Goal: Transaction & Acquisition: Book appointment/travel/reservation

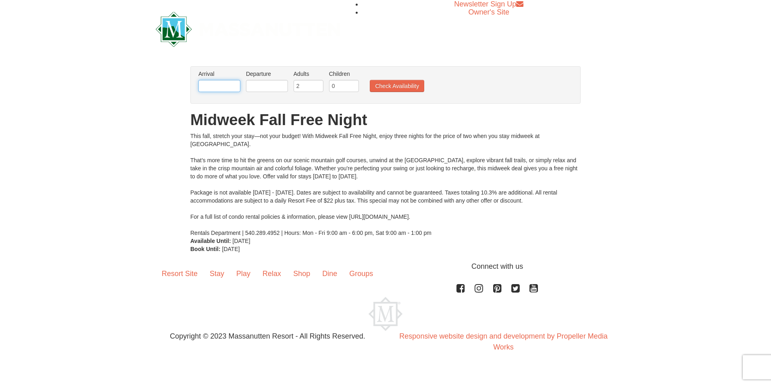
click at [229, 87] on input "text" at bounding box center [219, 86] width 42 height 12
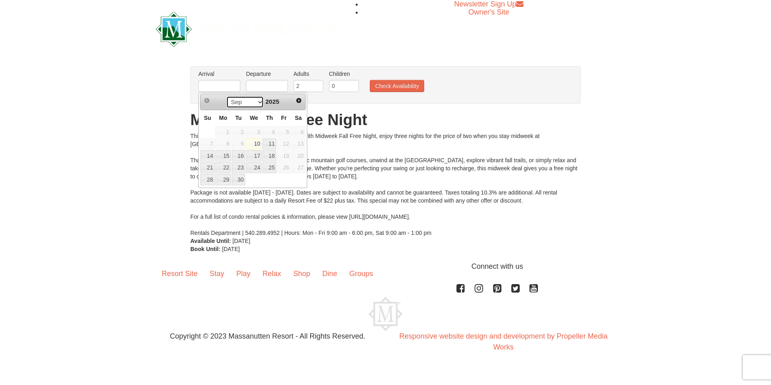
click at [248, 102] on select "Sep Oct Nov Dec" at bounding box center [244, 102] width 37 height 12
click at [212, 170] on link "19" at bounding box center [207, 167] width 14 height 11
type input "10/19/2025"
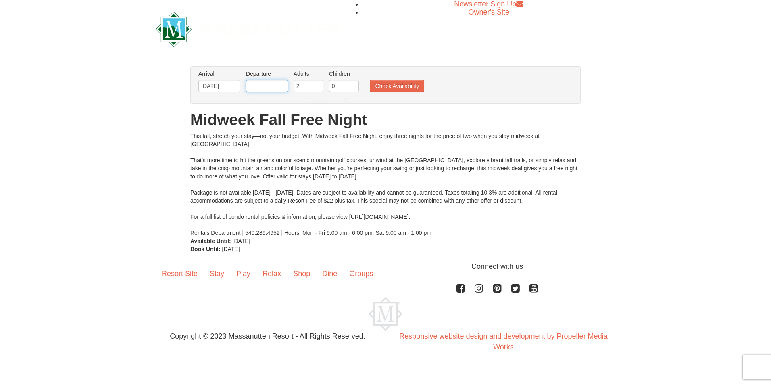
click at [276, 87] on input "text" at bounding box center [267, 86] width 42 height 12
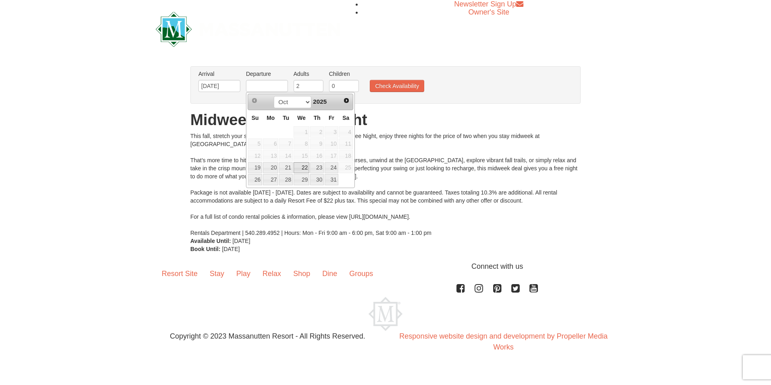
click at [305, 169] on link "22" at bounding box center [301, 167] width 16 height 11
type input "10/22/2025"
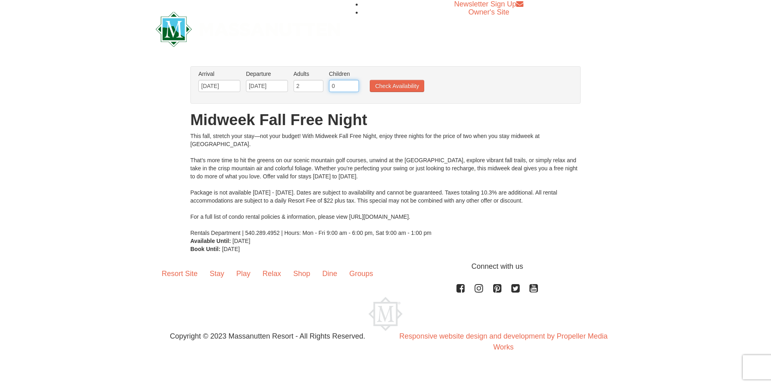
click at [347, 84] on input "0" at bounding box center [344, 86] width 30 height 12
click at [353, 84] on input "1" at bounding box center [344, 86] width 30 height 12
type input "2"
click at [353, 84] on input "2" at bounding box center [344, 86] width 30 height 12
click at [386, 83] on button "Check Availability" at bounding box center [397, 86] width 54 height 12
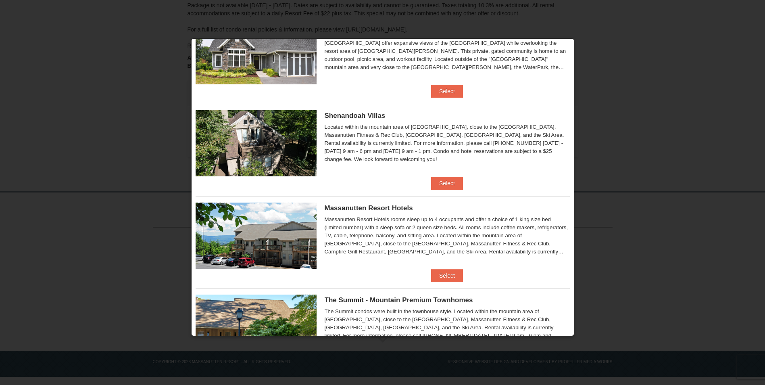
scroll to position [121, 0]
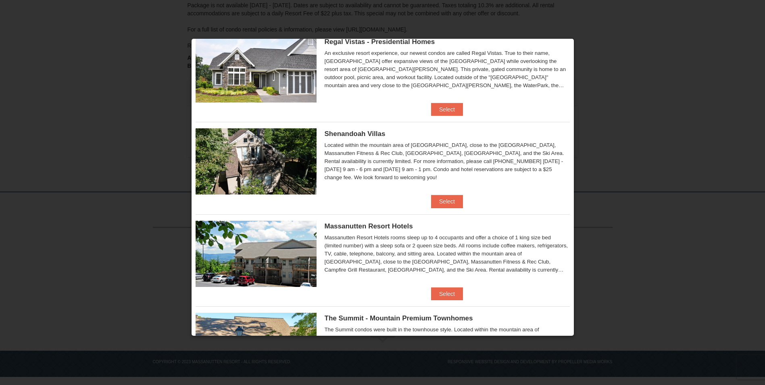
click at [713, 89] on div at bounding box center [382, 192] width 765 height 385
click at [28, 139] on div at bounding box center [382, 192] width 765 height 385
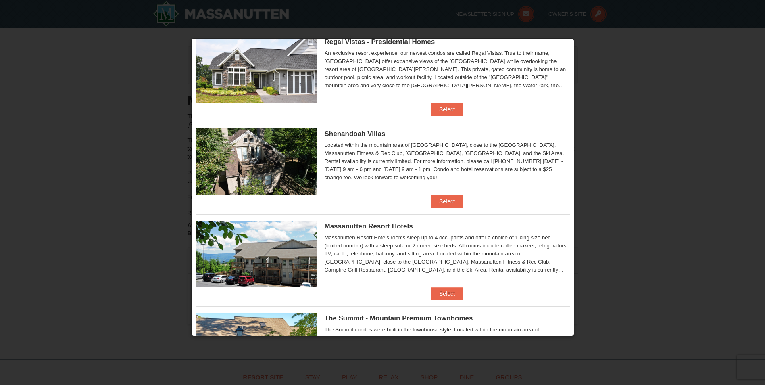
scroll to position [0, 0]
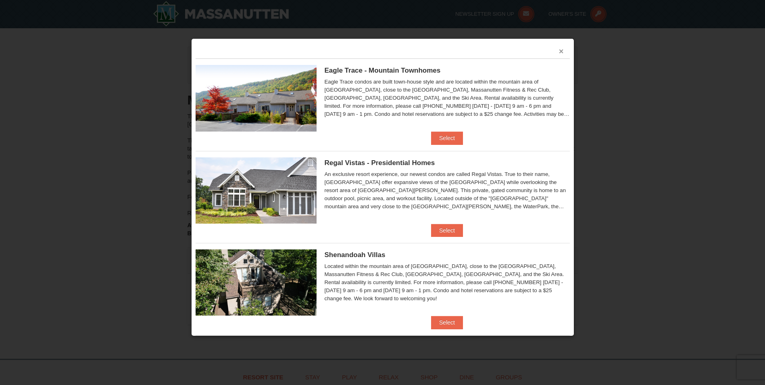
click at [559, 50] on button "×" at bounding box center [561, 51] width 5 height 8
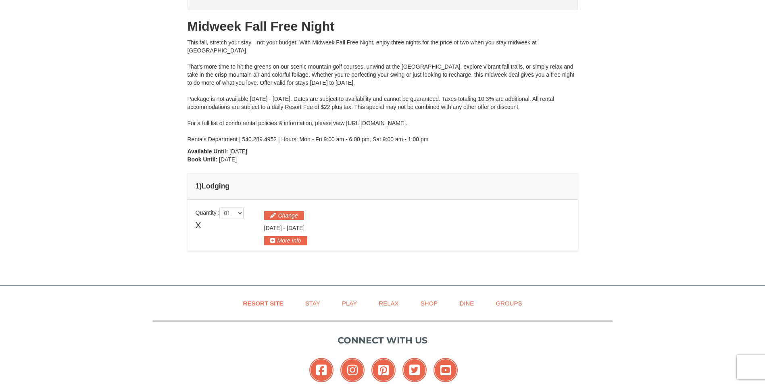
scroll to position [167, 0]
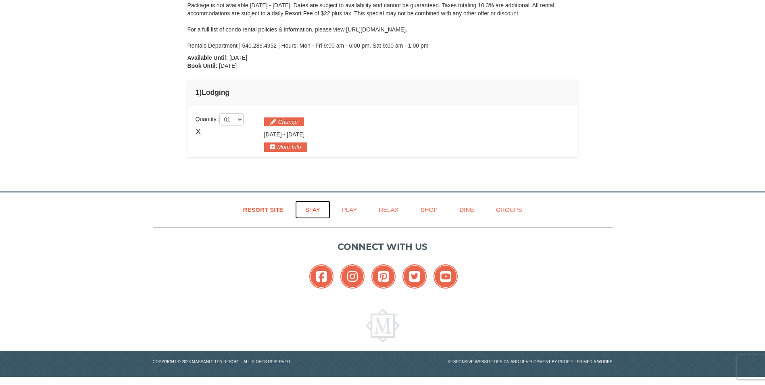
click at [311, 211] on link "Stay" at bounding box center [312, 209] width 35 height 18
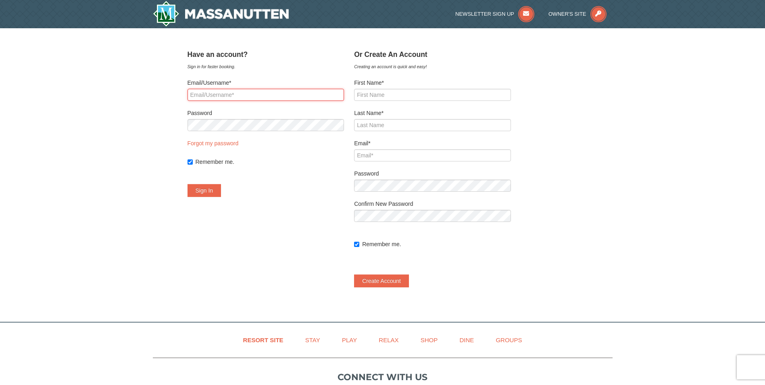
click at [254, 95] on input "Email/Username*" at bounding box center [265, 95] width 157 height 12
type input "[EMAIL_ADDRESS][DOMAIN_NAME]"
click at [220, 142] on link "Forgot my password" at bounding box center [212, 143] width 51 height 6
type input "[EMAIL_ADDRESS][DOMAIN_NAME]"
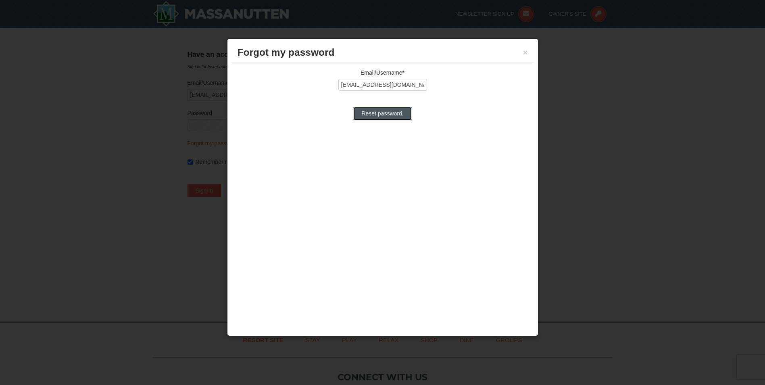
click at [392, 114] on input "Reset password." at bounding box center [382, 113] width 58 height 13
type input "Processing..."
type input "crystaljas96@gmail.com"
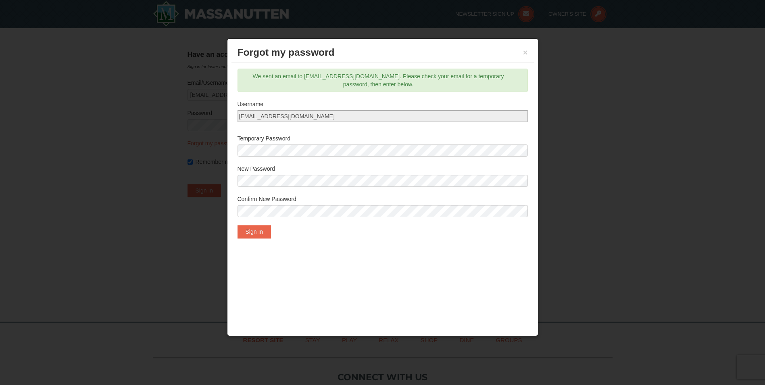
click at [258, 240] on div "Email/Username* crystaljas96@gmail.com Reset password. We sent an email to crys…" at bounding box center [382, 152] width 302 height 181
click at [258, 238] on button "Sign In" at bounding box center [254, 231] width 34 height 13
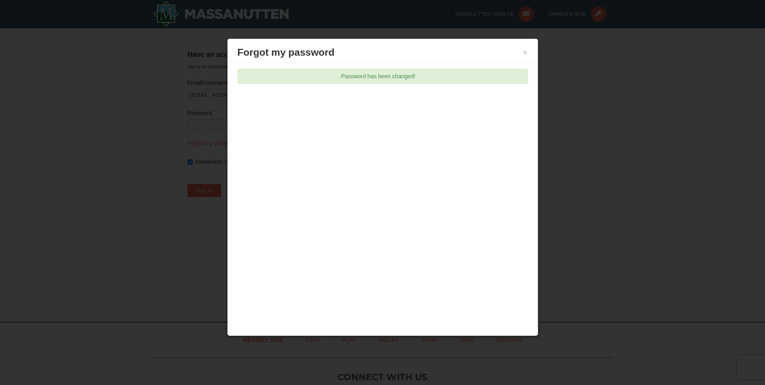
click at [529, 52] on div "Forgot my password ×" at bounding box center [382, 53] width 302 height 20
click at [527, 52] on button "×" at bounding box center [525, 52] width 5 height 8
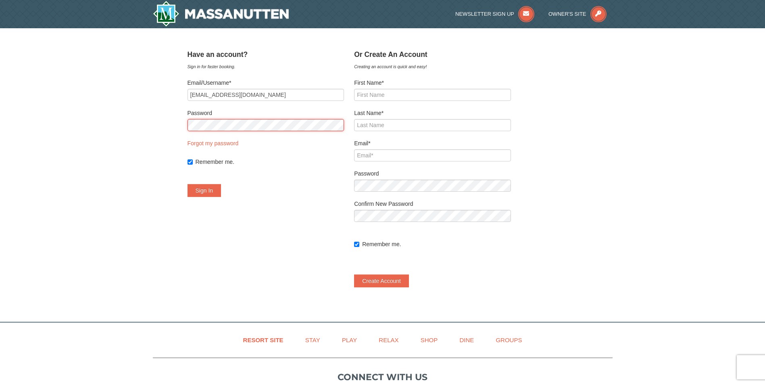
click at [158, 130] on div "× ﻿ Have an account? Sign in for faster booking. Email/Username* crystaljas96@g…" at bounding box center [382, 170] width 765 height 285
click at [187, 184] on button "Sign In" at bounding box center [204, 190] width 34 height 13
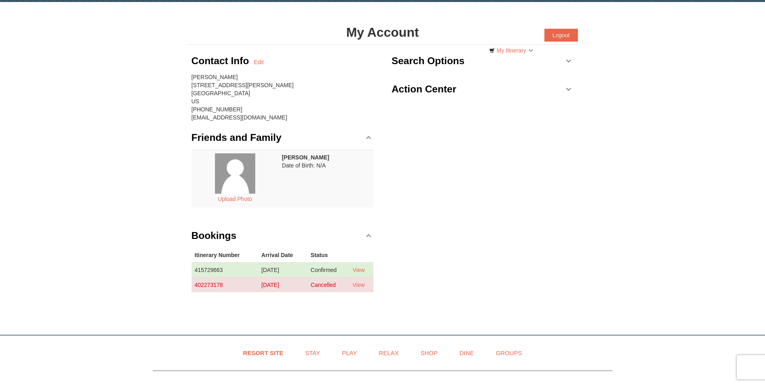
scroll to position [40, 0]
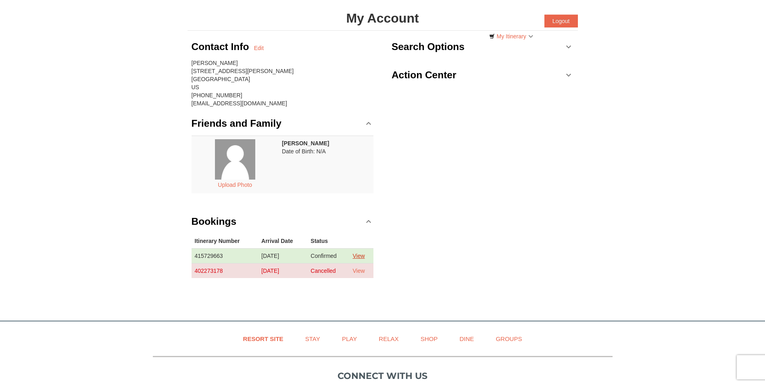
click at [362, 256] on link "View" at bounding box center [358, 255] width 12 height 6
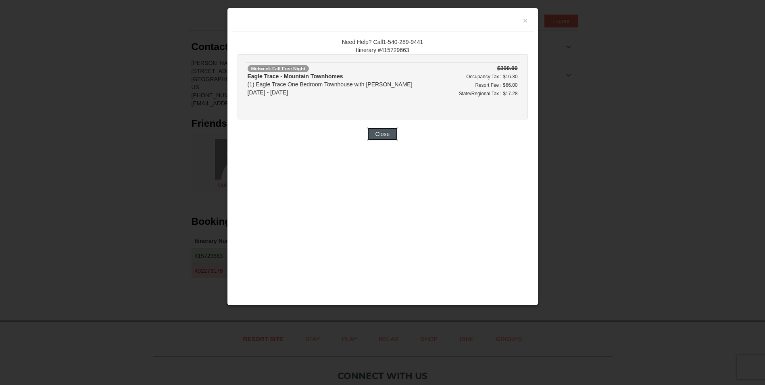
click at [391, 132] on button "Close" at bounding box center [382, 133] width 31 height 13
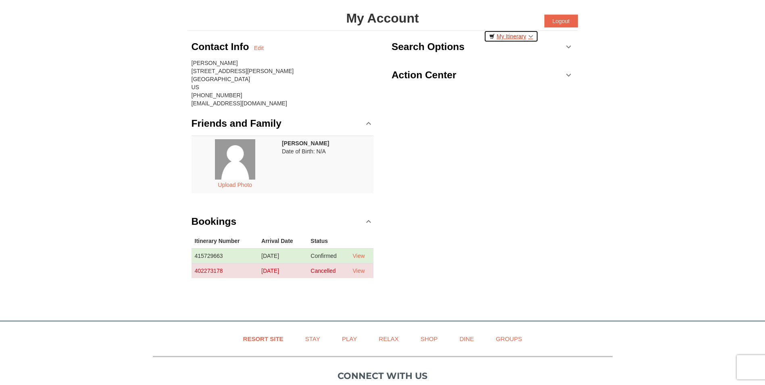
click at [532, 37] on link "My Itinerary" at bounding box center [511, 36] width 54 height 12
click at [244, 187] on button "Upload Photo" at bounding box center [234, 184] width 43 height 10
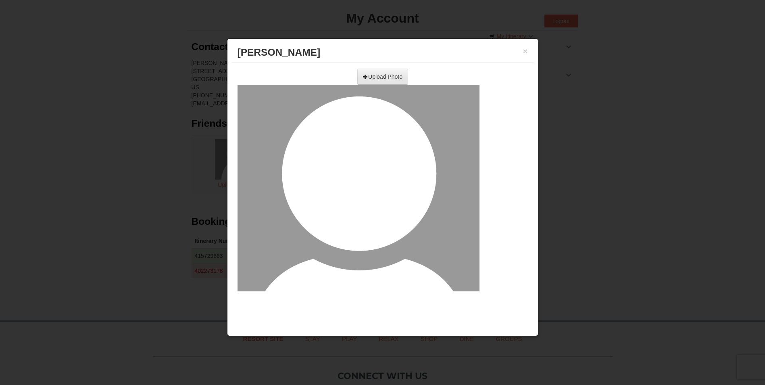
click at [383, 79] on input "file" at bounding box center [294, 74] width 229 height 12
click at [524, 49] on button "×" at bounding box center [525, 51] width 5 height 8
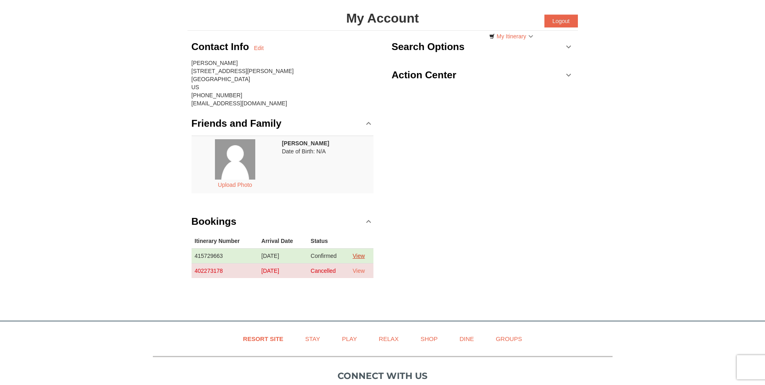
click at [359, 254] on link "View" at bounding box center [358, 255] width 12 height 6
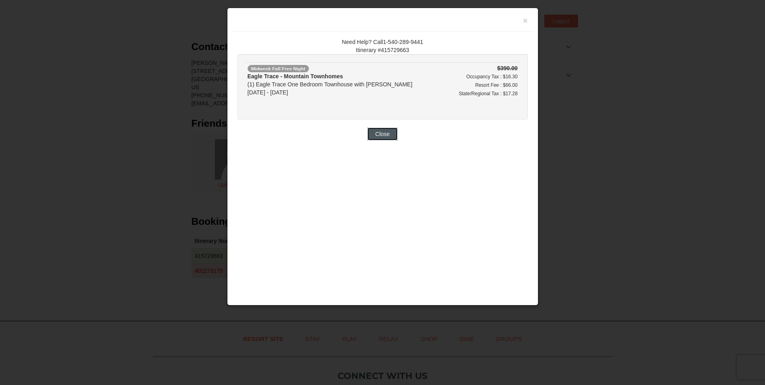
click at [389, 137] on button "Close" at bounding box center [382, 133] width 31 height 13
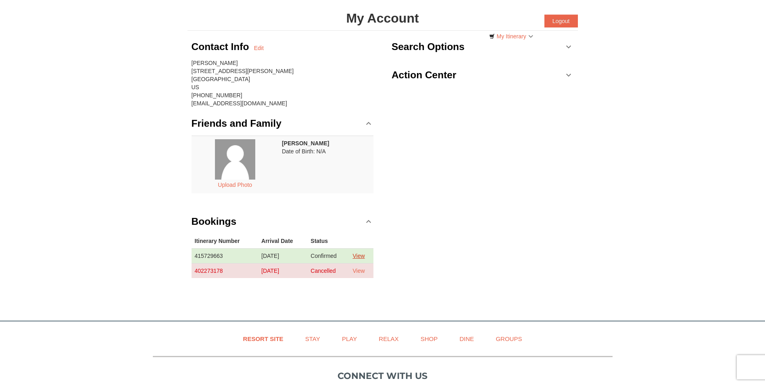
click at [362, 254] on link "View" at bounding box center [358, 255] width 12 height 6
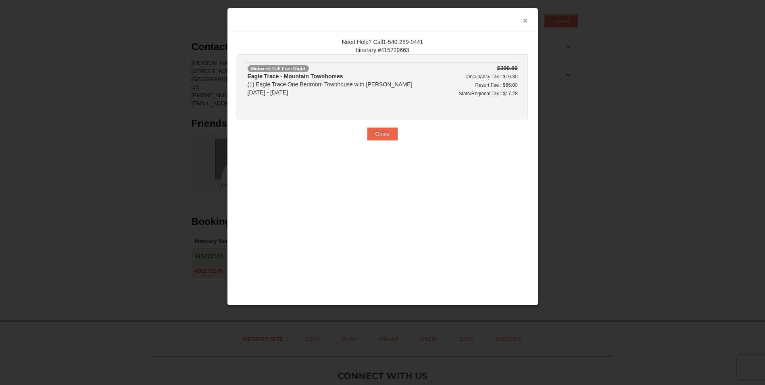
click at [525, 19] on button "×" at bounding box center [525, 21] width 5 height 8
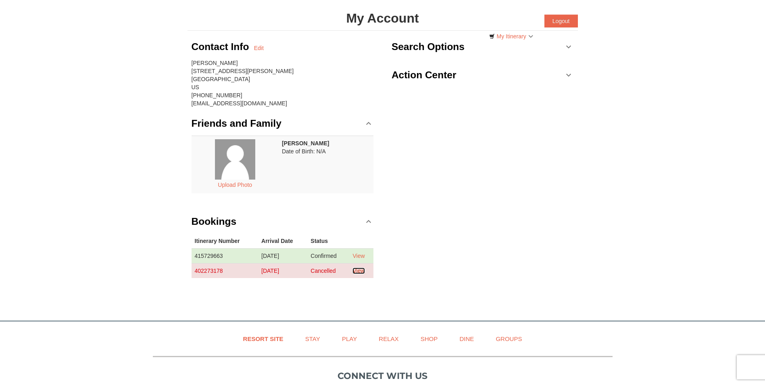
click at [362, 271] on link "View" at bounding box center [358, 270] width 12 height 6
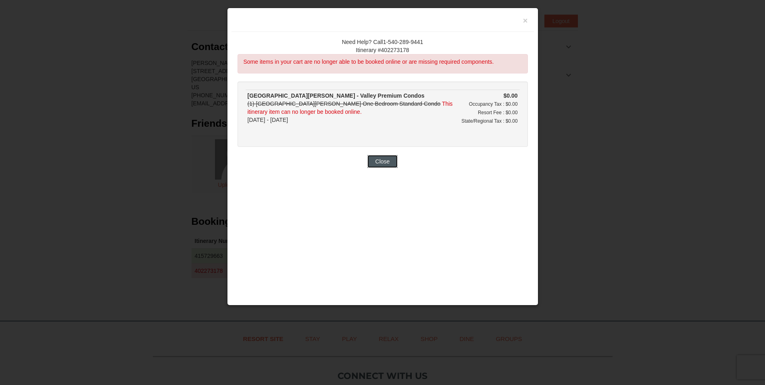
click at [378, 160] on button "Close" at bounding box center [382, 161] width 31 height 13
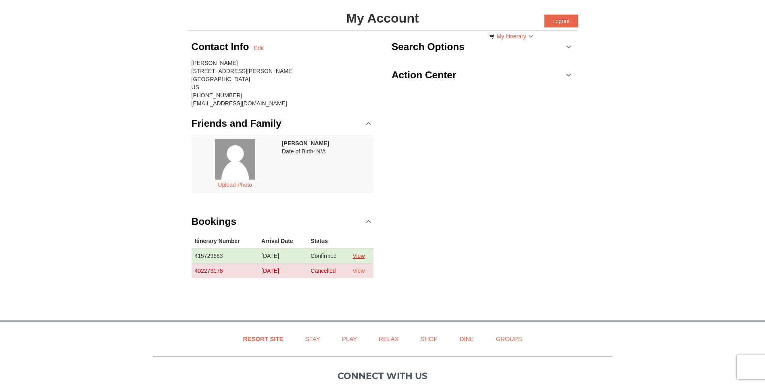
click at [360, 257] on link "View" at bounding box center [358, 255] width 12 height 6
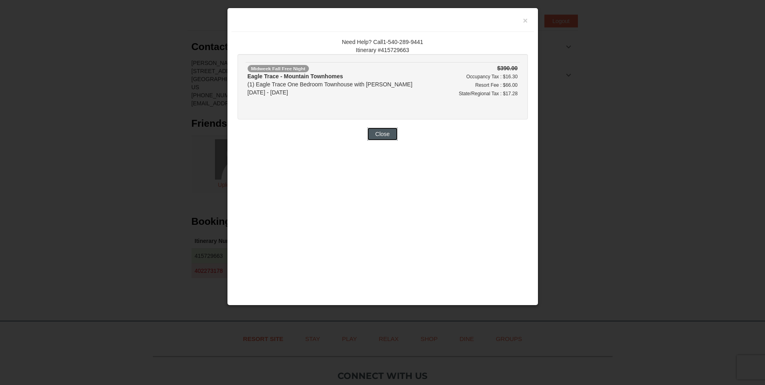
click at [384, 132] on button "Close" at bounding box center [382, 133] width 31 height 13
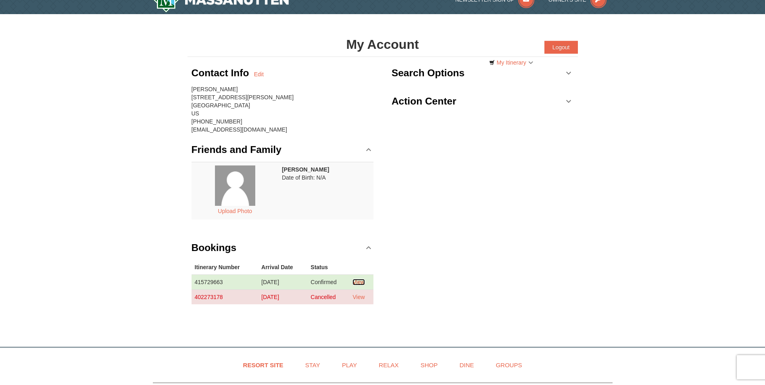
scroll to position [0, 0]
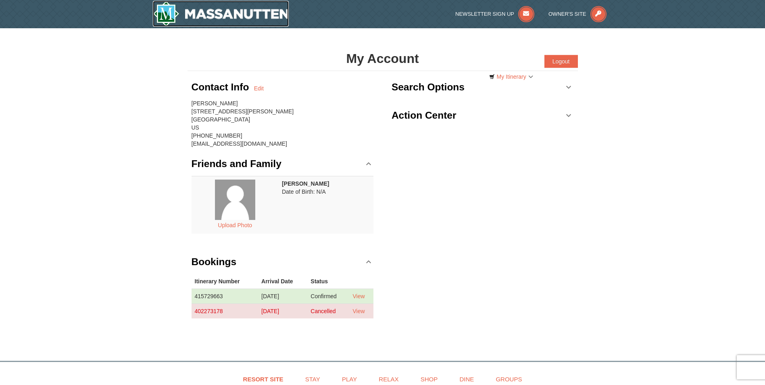
click at [168, 16] on img at bounding box center [221, 14] width 136 height 26
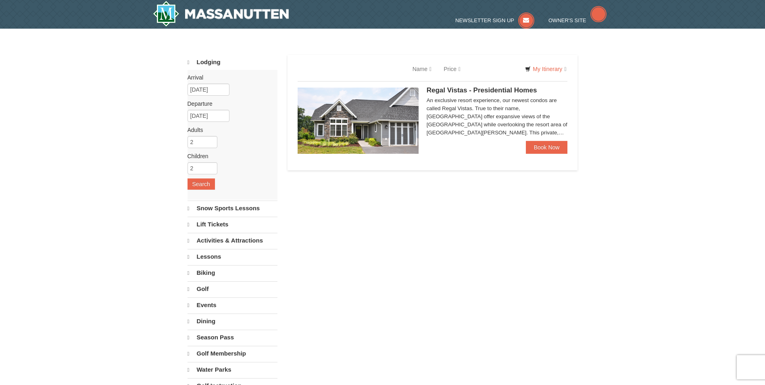
select select "9"
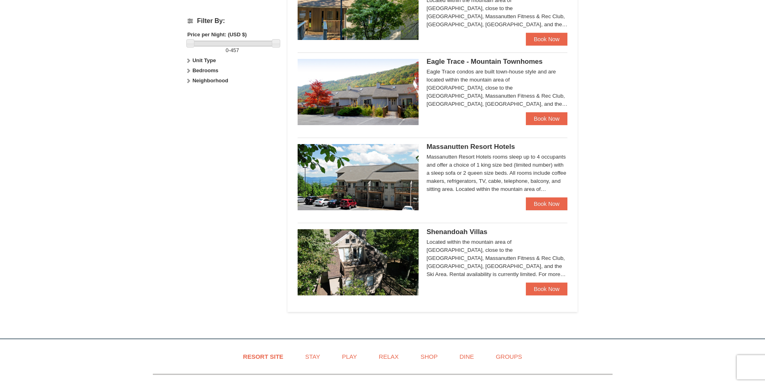
scroll to position [443, 0]
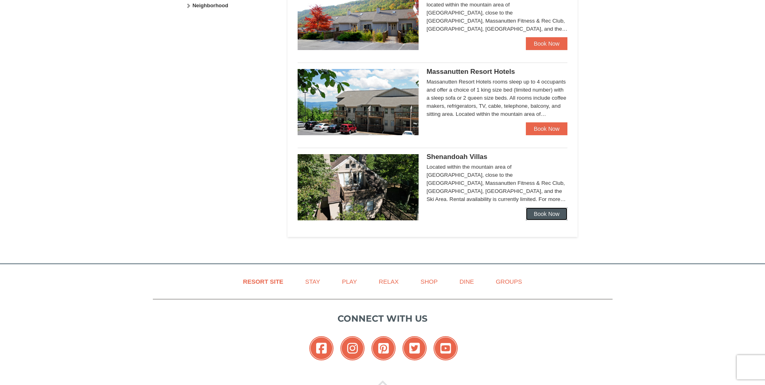
click at [551, 215] on link "Book Now" at bounding box center [547, 213] width 42 height 13
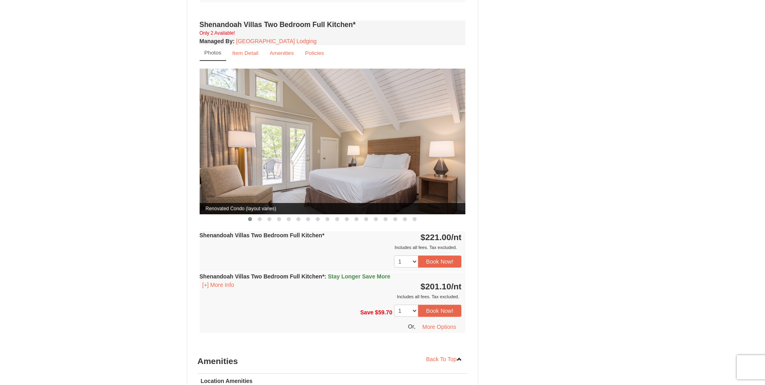
scroll to position [927, 0]
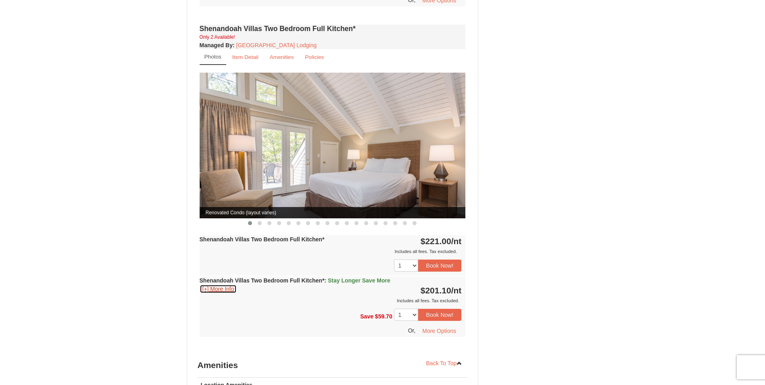
click at [213, 284] on button "[+] More Info" at bounding box center [218, 288] width 37 height 9
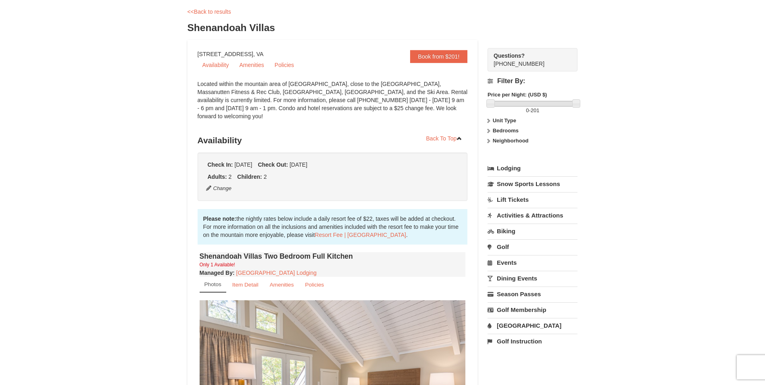
scroll to position [0, 0]
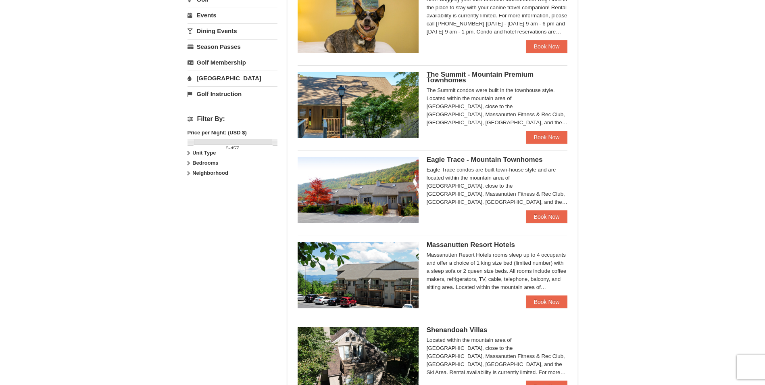
scroll to position [266, 0]
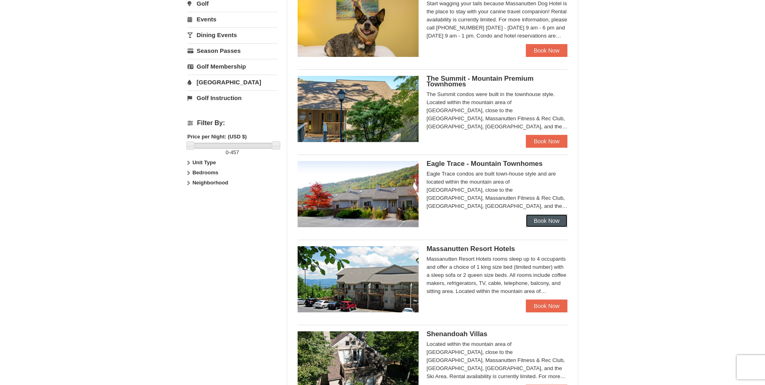
click at [556, 217] on link "Book Now" at bounding box center [547, 220] width 42 height 13
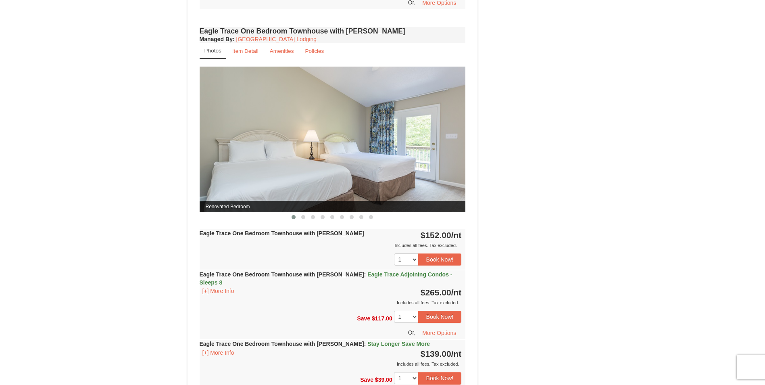
scroll to position [685, 0]
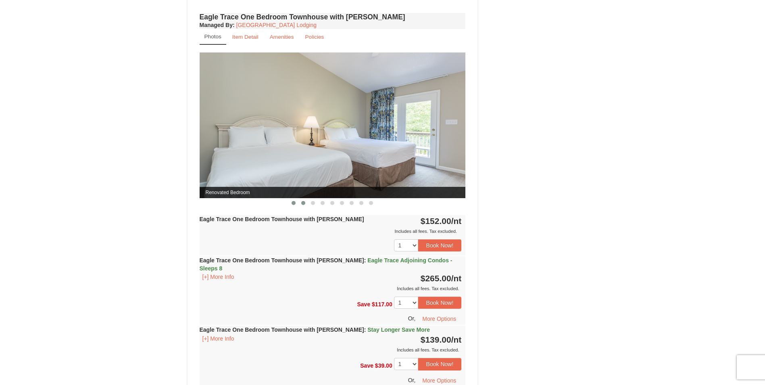
click at [300, 205] on button at bounding box center [303, 203] width 10 height 8
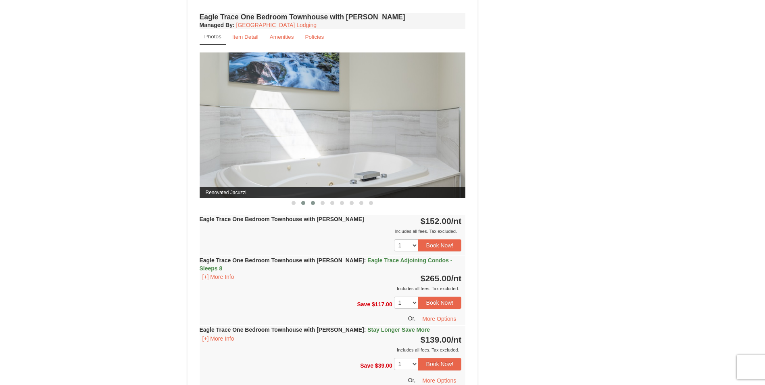
click at [310, 205] on button at bounding box center [313, 203] width 10 height 8
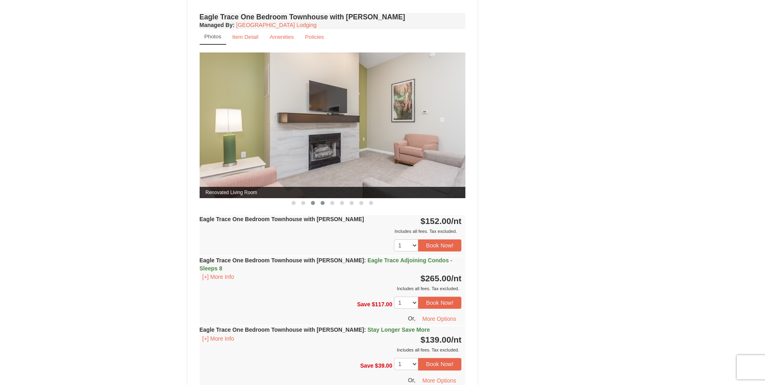
click at [321, 205] on button at bounding box center [323, 203] width 10 height 8
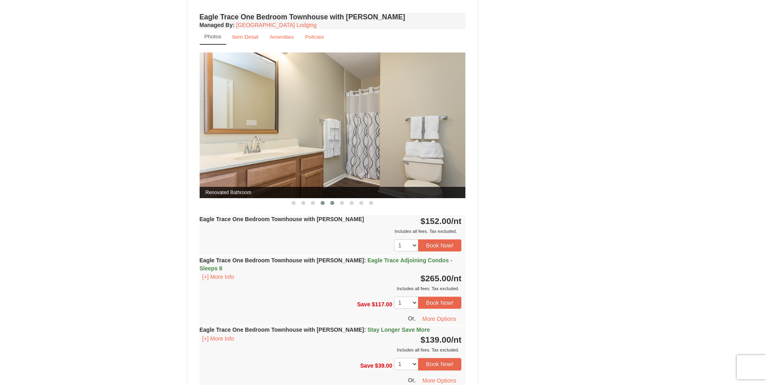
click at [330, 205] on button at bounding box center [332, 203] width 10 height 8
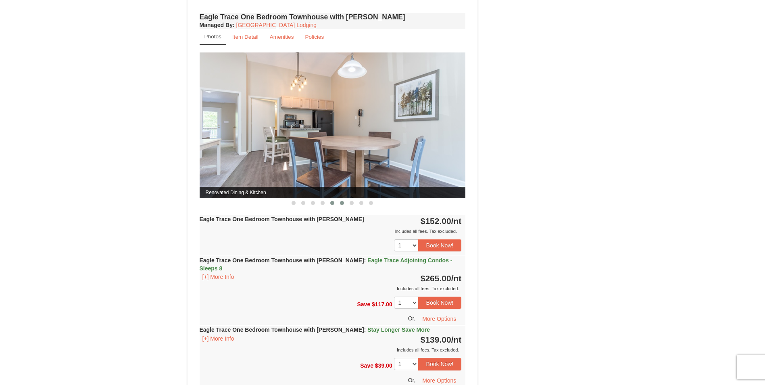
click at [340, 206] on button at bounding box center [342, 203] width 10 height 8
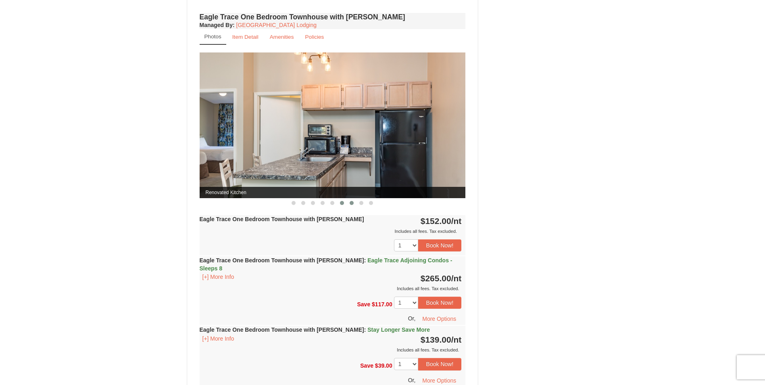
click at [348, 206] on button at bounding box center [352, 203] width 10 height 8
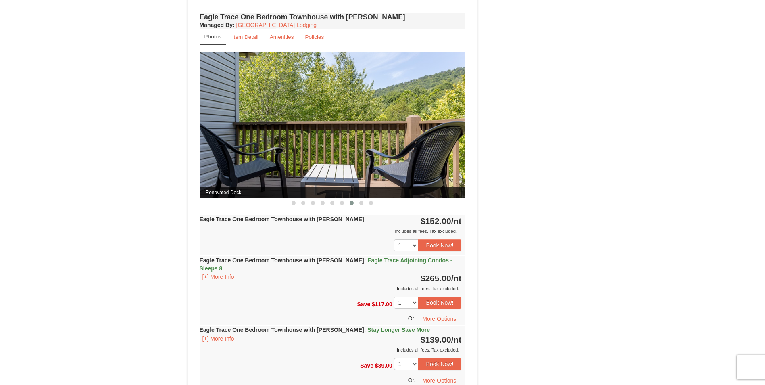
click at [361, 207] on div "Eagle Trace One Bedroom Townhouse with Jacuzzi Managed By : Massanutten Resort …" at bounding box center [332, 206] width 270 height 391
click at [363, 201] on span at bounding box center [361, 203] width 4 height 4
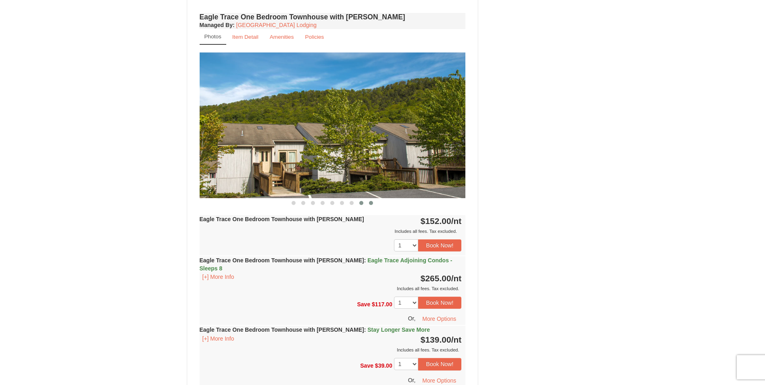
click at [370, 202] on span at bounding box center [371, 203] width 4 height 4
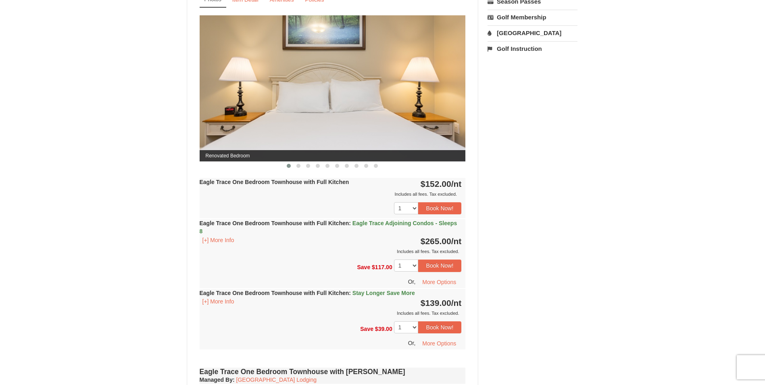
scroll to position [322, 0]
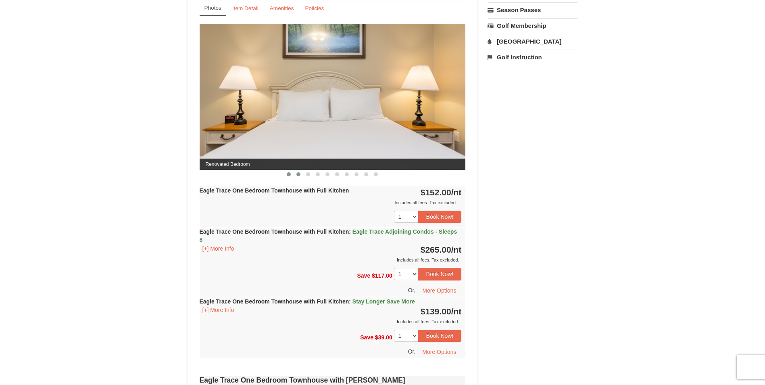
click at [297, 176] on span at bounding box center [298, 174] width 4 height 4
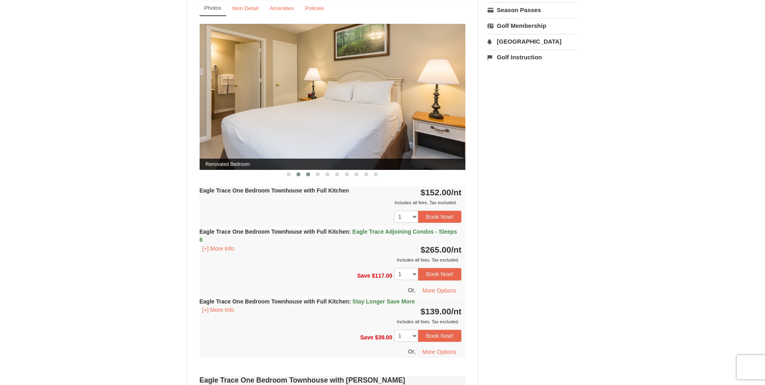
click at [310, 175] on span at bounding box center [308, 174] width 4 height 4
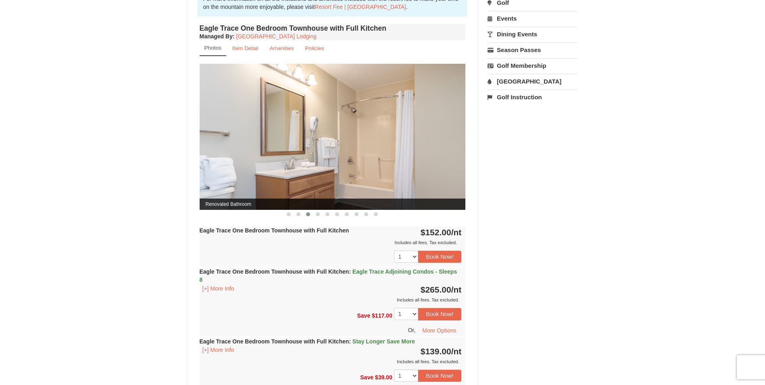
scroll to position [282, 0]
click at [320, 217] on button at bounding box center [318, 214] width 10 height 8
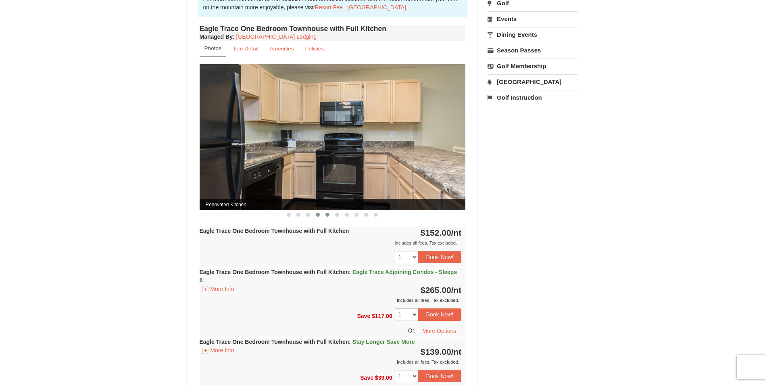
click at [324, 217] on button at bounding box center [327, 214] width 10 height 8
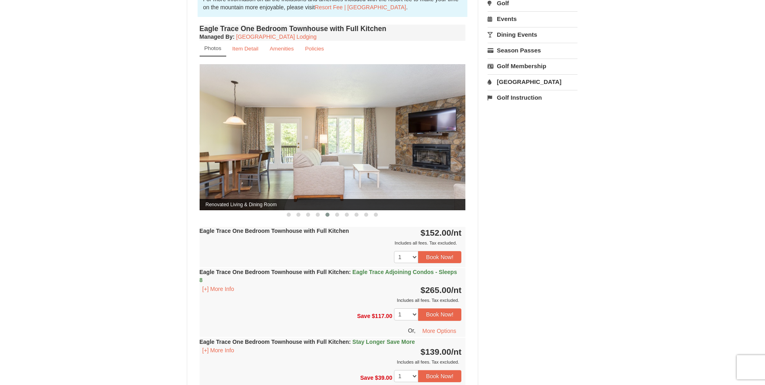
click at [12, 241] on div "× <<Back to results Eagle Trace - Mountain Townhomes Book from $139! 1822 Resor…" at bounding box center [382, 369] width 765 height 1247
click at [338, 214] on span at bounding box center [337, 214] width 4 height 4
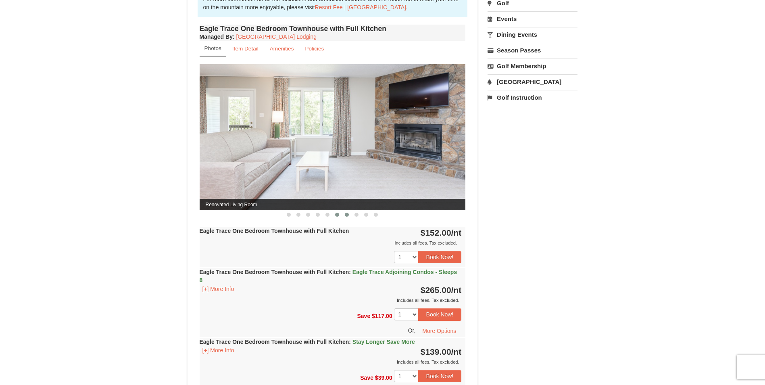
click at [345, 216] on button at bounding box center [347, 214] width 10 height 8
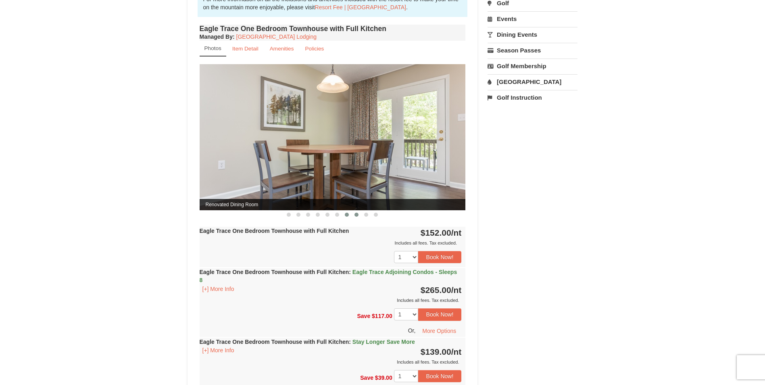
click at [358, 215] on button at bounding box center [356, 214] width 10 height 8
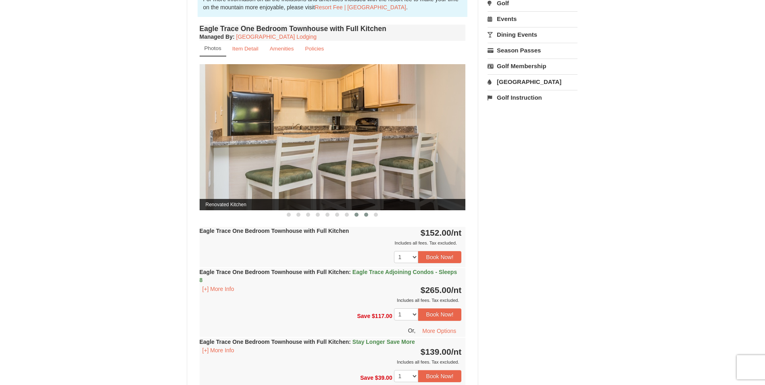
click at [365, 215] on span at bounding box center [366, 214] width 4 height 4
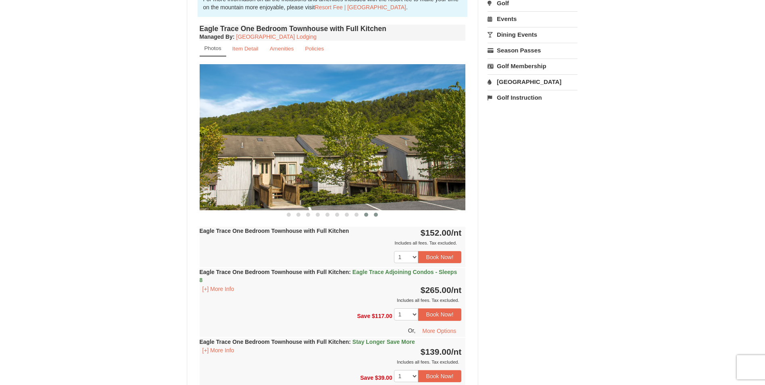
click at [374, 217] on button at bounding box center [376, 214] width 10 height 8
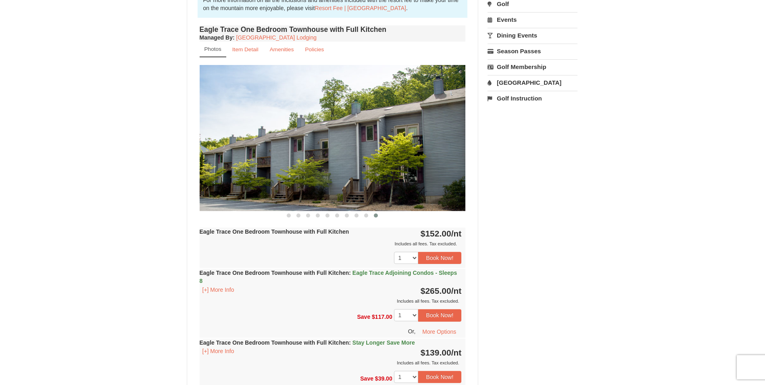
scroll to position [242, 0]
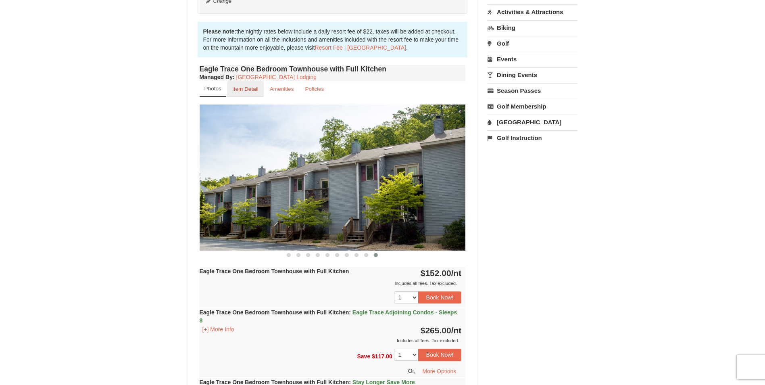
click at [250, 88] on small "Item Detail" at bounding box center [245, 89] width 26 height 6
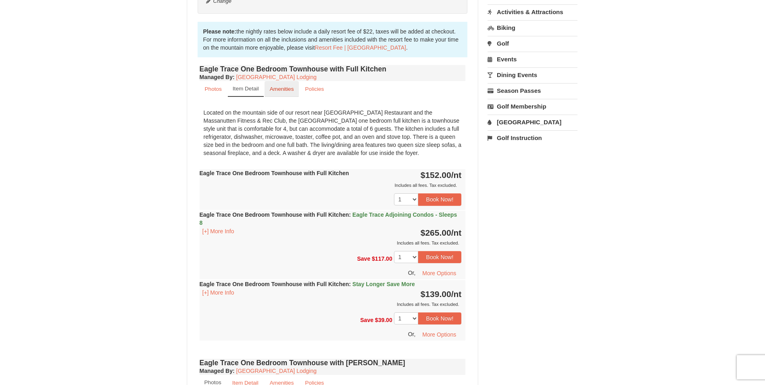
click at [286, 83] on link "Amenities" at bounding box center [281, 89] width 35 height 16
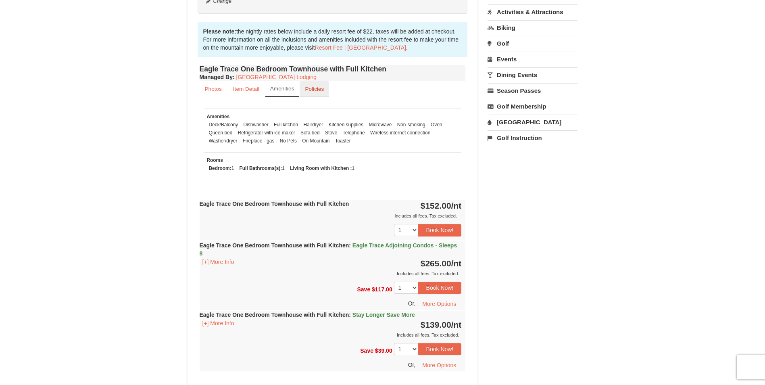
click at [319, 88] on small "Policies" at bounding box center [314, 89] width 19 height 6
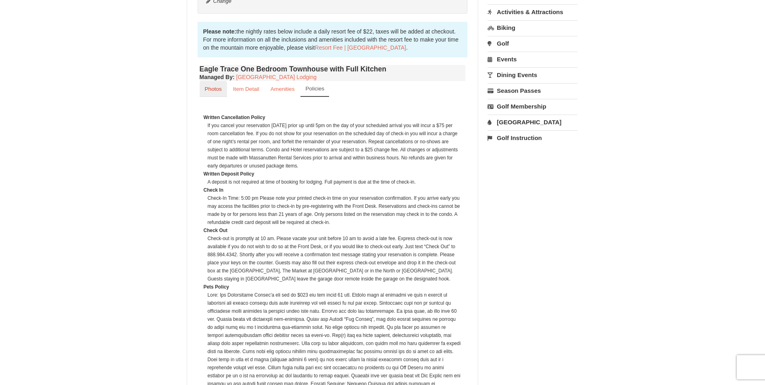
click at [210, 91] on small "Photos" at bounding box center [213, 89] width 17 height 6
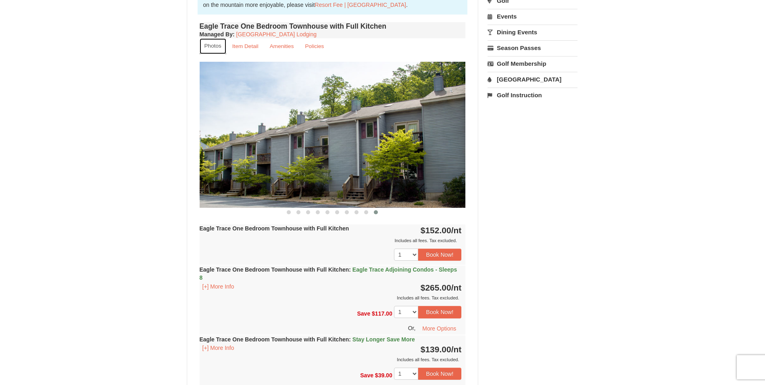
scroll to position [322, 0]
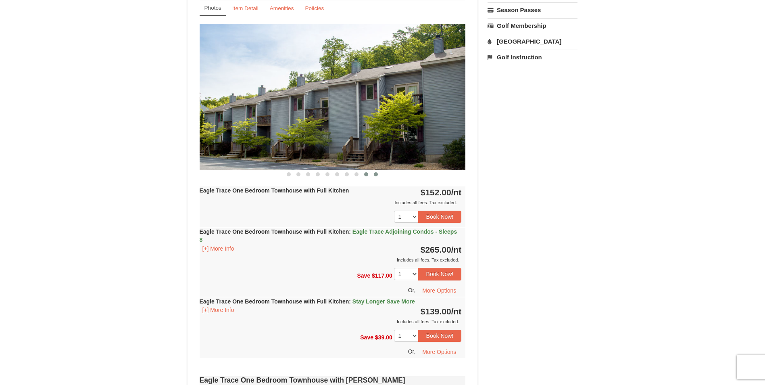
click at [365, 175] on span at bounding box center [366, 174] width 4 height 4
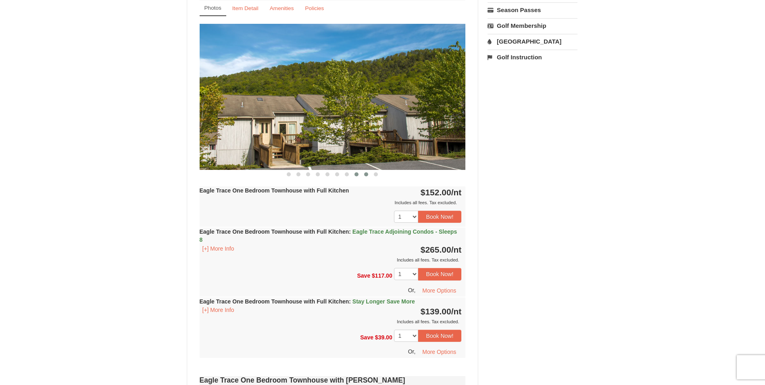
click at [358, 175] on span at bounding box center [356, 174] width 4 height 4
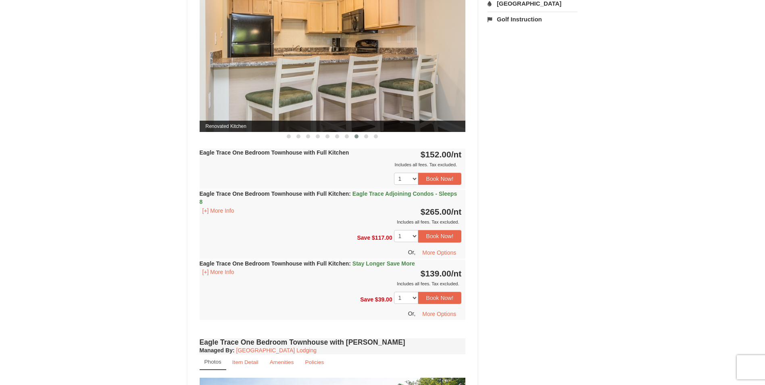
scroll to position [403, 0]
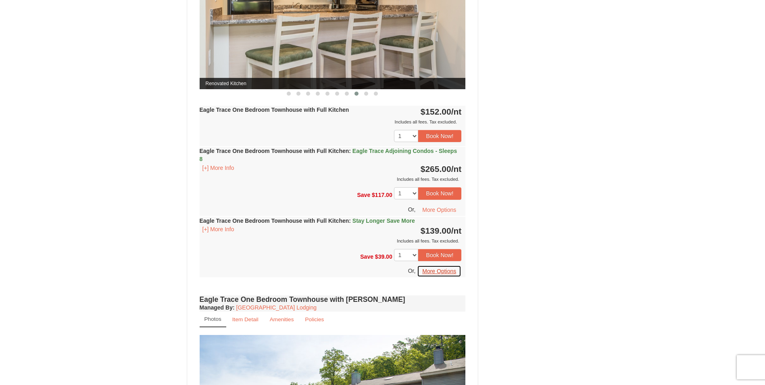
click at [432, 272] on button "More Options" at bounding box center [439, 271] width 44 height 12
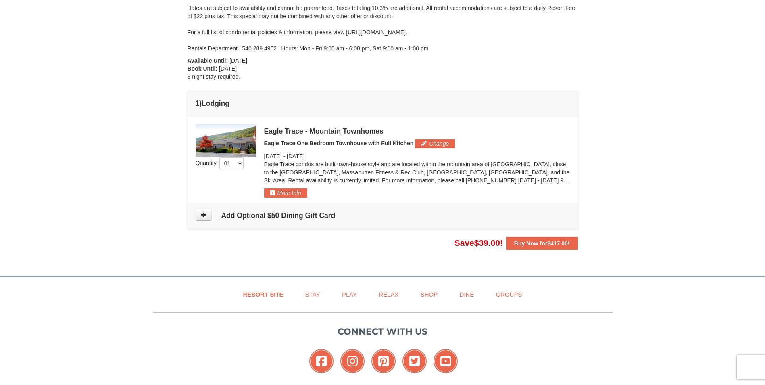
scroll to position [161, 0]
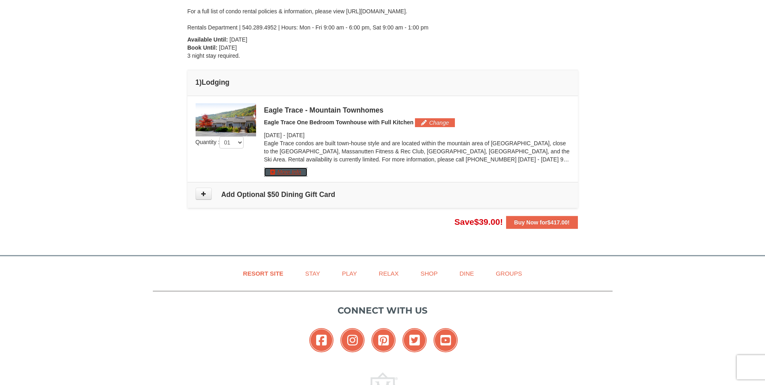
click at [293, 170] on button "More Info" at bounding box center [285, 171] width 43 height 9
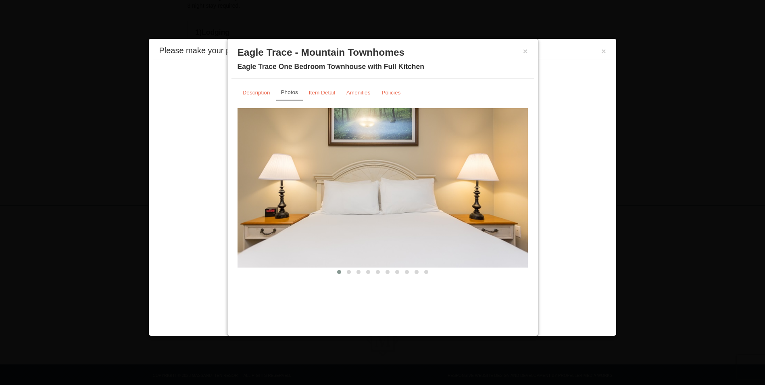
scroll to position [225, 0]
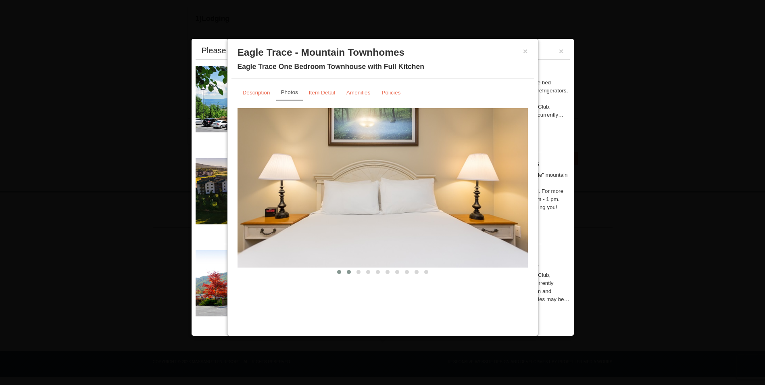
click at [349, 273] on span at bounding box center [349, 272] width 4 height 4
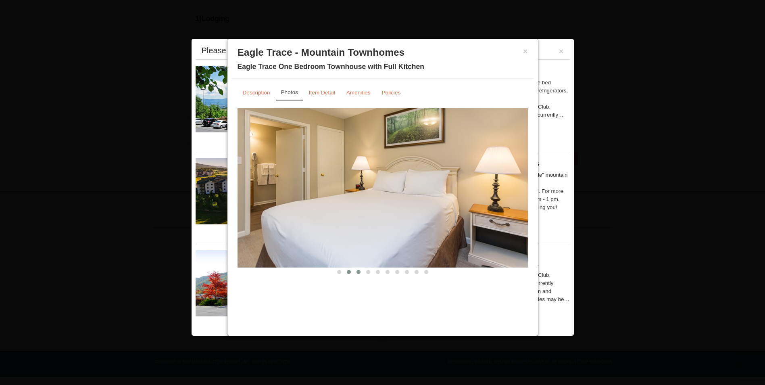
click at [358, 274] on button at bounding box center [358, 272] width 10 height 8
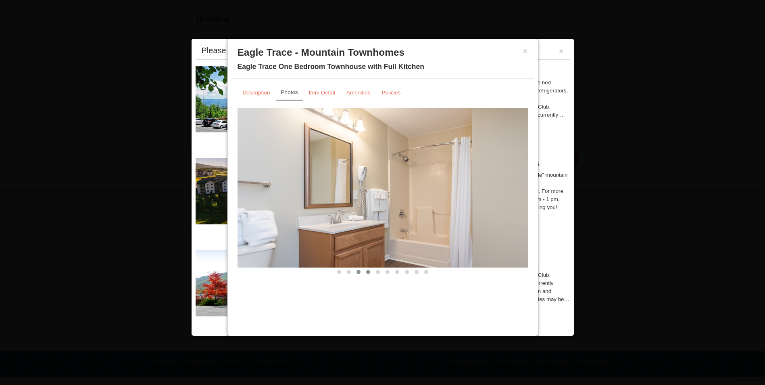
click at [369, 274] on button at bounding box center [368, 272] width 10 height 8
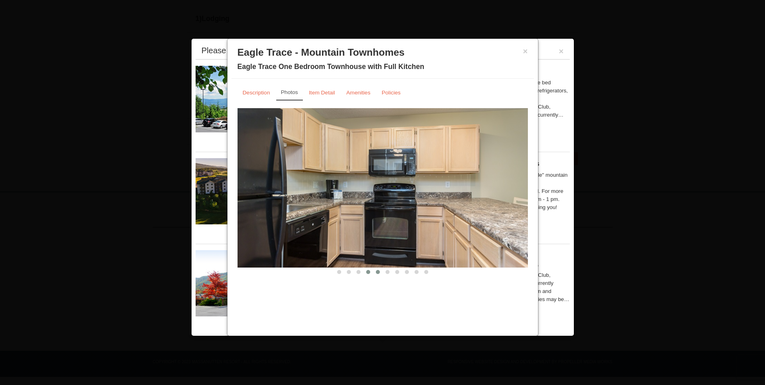
click at [378, 272] on span at bounding box center [378, 272] width 4 height 4
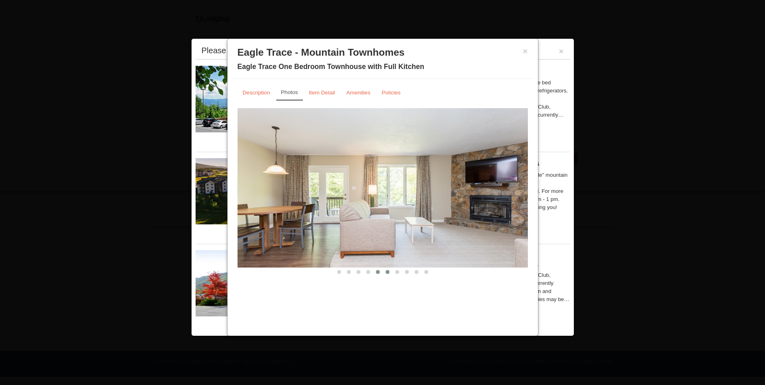
click at [390, 273] on button at bounding box center [387, 272] width 10 height 8
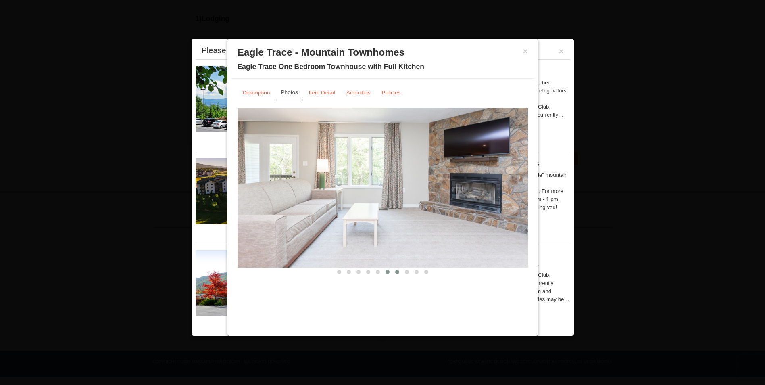
click at [396, 274] on button at bounding box center [397, 272] width 10 height 8
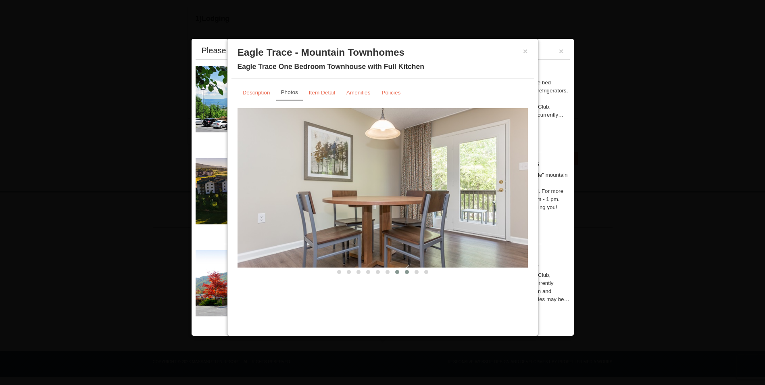
click at [409, 276] on button at bounding box center [407, 272] width 10 height 8
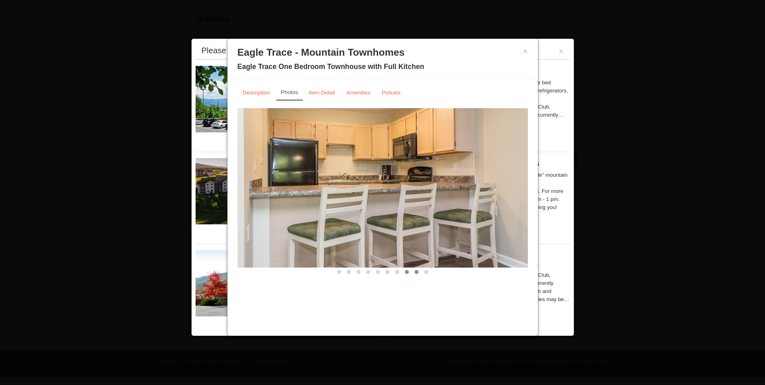
click at [416, 275] on button at bounding box center [417, 272] width 10 height 8
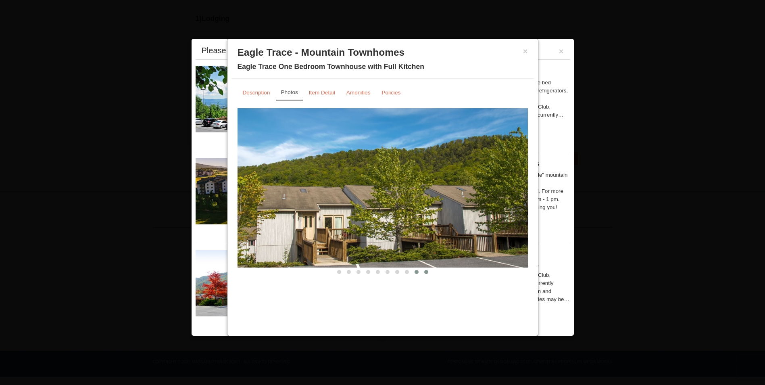
click at [425, 274] on button at bounding box center [426, 272] width 10 height 8
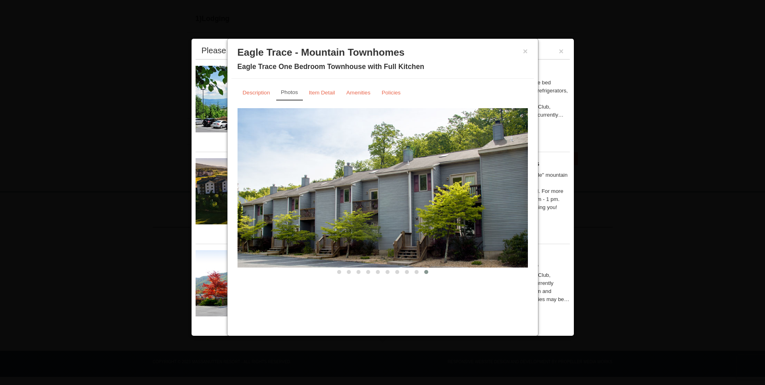
click at [530, 51] on div "× Eagle Trace - Mountain Townhomes Eagle Trace One Bedroom Townhouse with Full …" at bounding box center [382, 61] width 302 height 36
click at [526, 53] on button "×" at bounding box center [525, 51] width 5 height 8
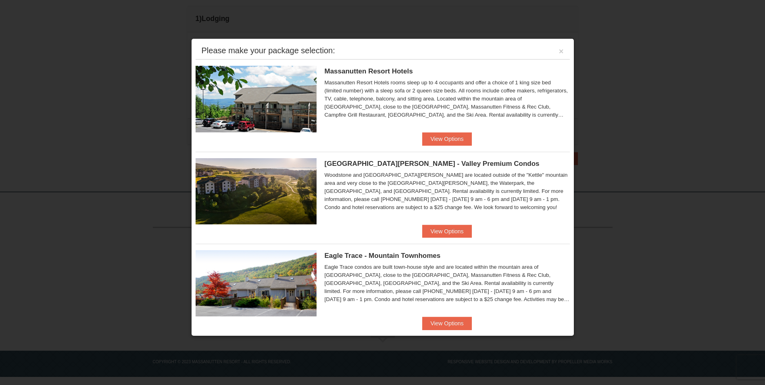
drag, startPoint x: 562, startPoint y: 50, endPoint x: 555, endPoint y: 50, distance: 7.7
click at [561, 50] on div "Please make your package selection: ×" at bounding box center [382, 51] width 374 height 17
click at [559, 50] on button "×" at bounding box center [561, 51] width 5 height 8
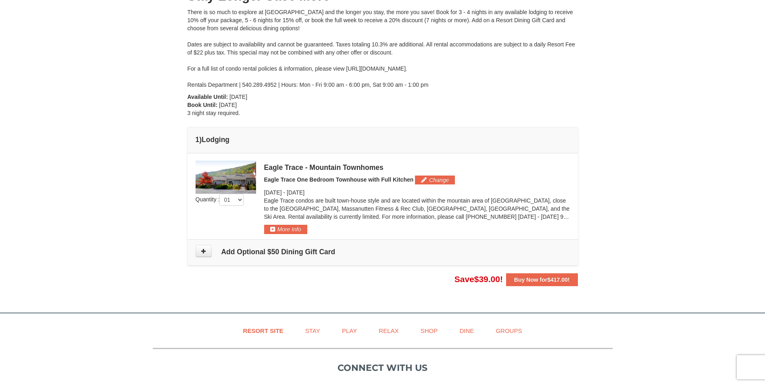
scroll to position [0, 0]
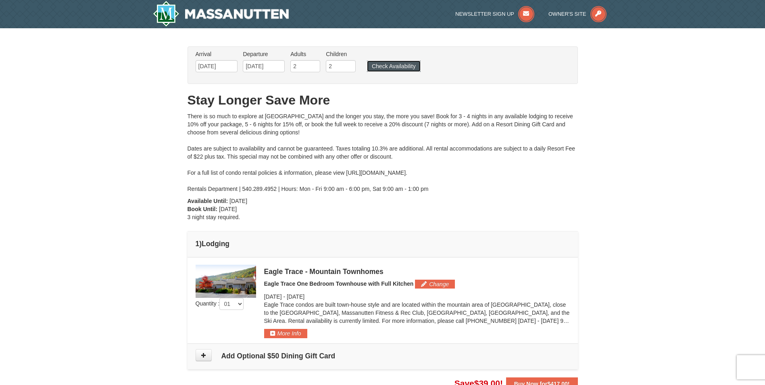
click at [405, 67] on button "Check Availability" at bounding box center [394, 65] width 54 height 11
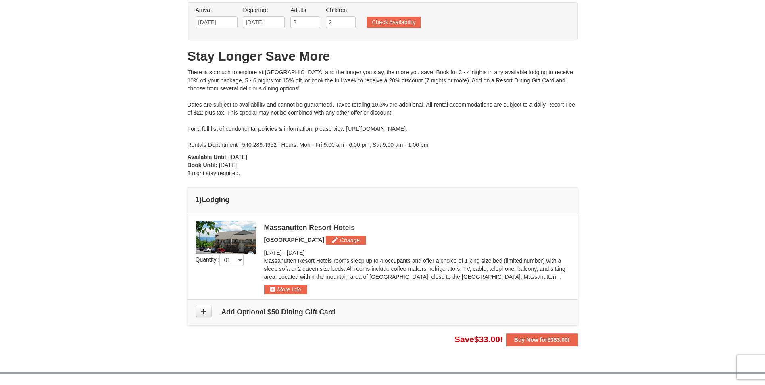
scroll to position [40, 0]
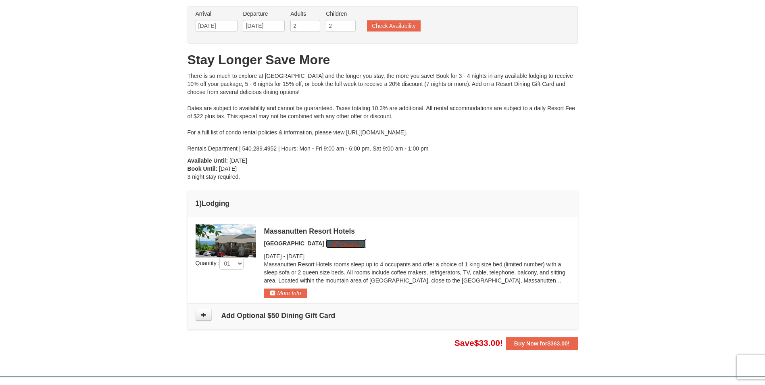
click at [331, 241] on button "Change" at bounding box center [346, 243] width 40 height 9
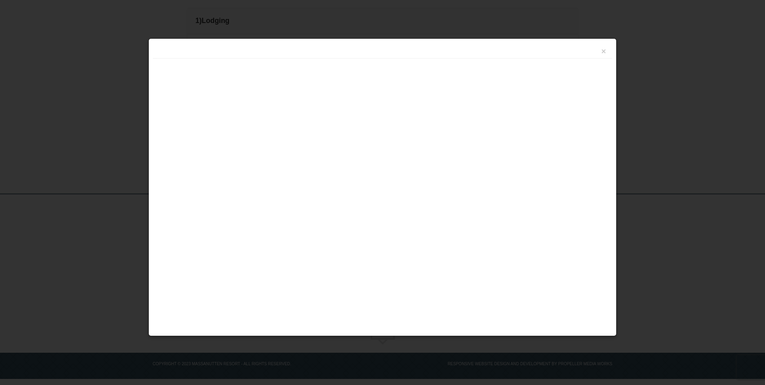
scroll to position [225, 0]
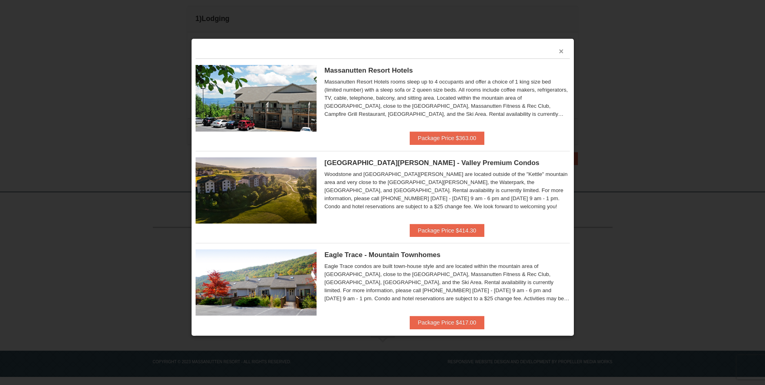
click at [559, 52] on button "×" at bounding box center [561, 51] width 5 height 8
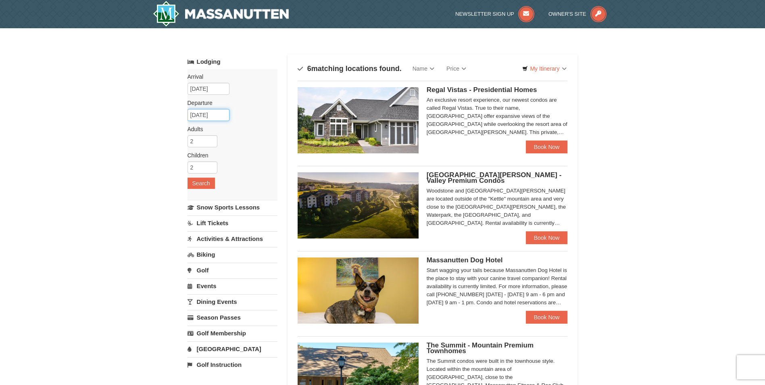
click at [219, 113] on input "[DATE]" at bounding box center [208, 115] width 42 height 12
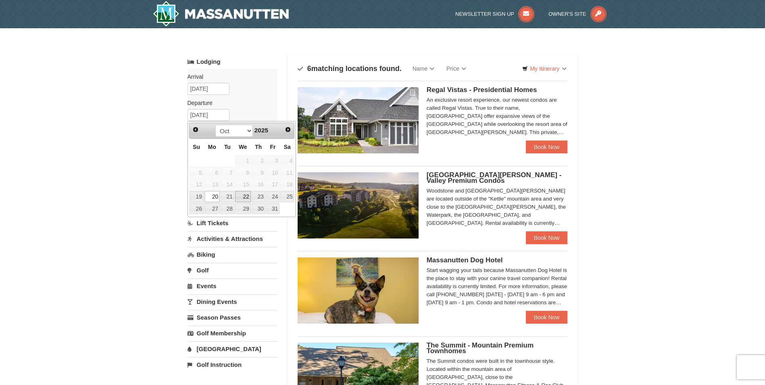
click at [245, 196] on link "22" at bounding box center [243, 196] width 16 height 11
type input "[DATE]"
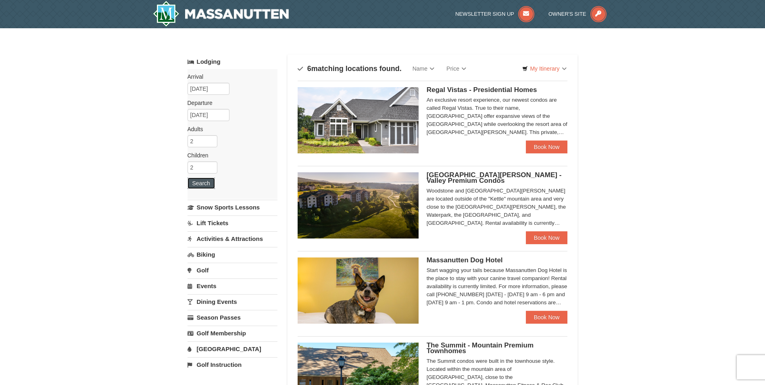
click at [209, 183] on button "Search" at bounding box center [200, 182] width 27 height 11
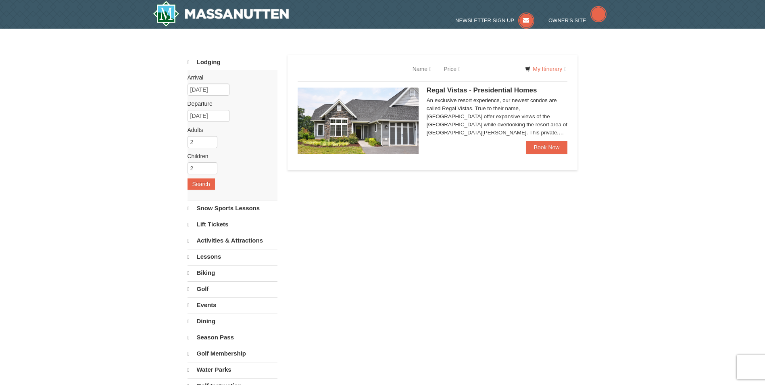
select select "9"
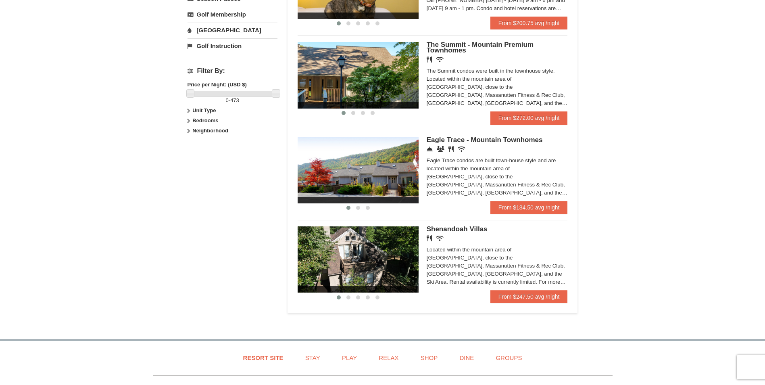
scroll to position [322, 0]
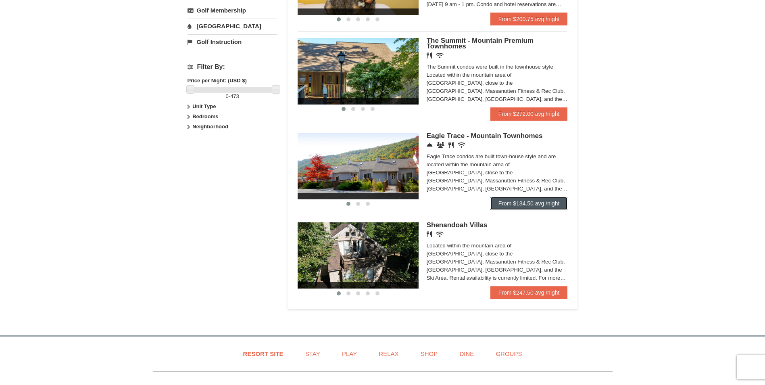
click at [559, 205] on link "From $184.50 avg /night" at bounding box center [528, 203] width 77 height 13
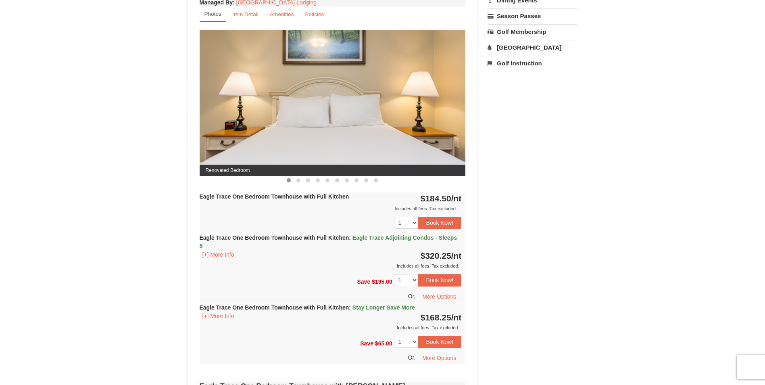
scroll to position [322, 0]
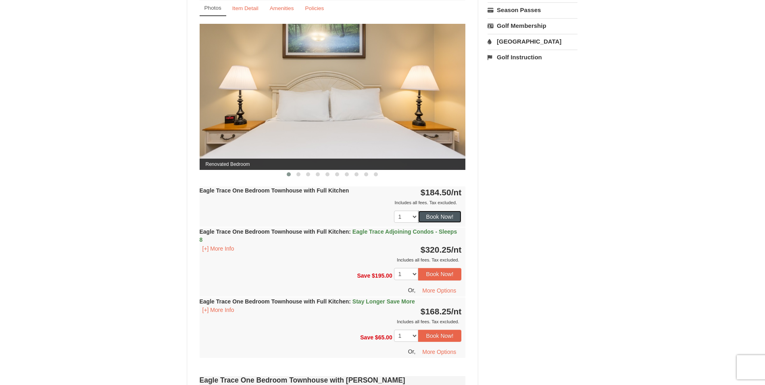
click at [443, 215] on button "Book Now!" at bounding box center [440, 216] width 44 height 12
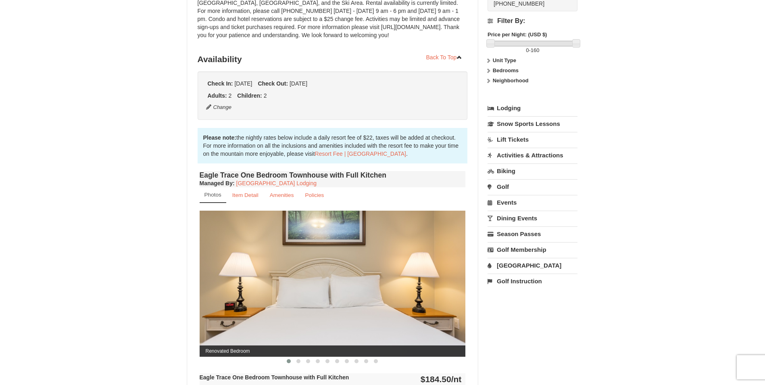
scroll to position [79, 0]
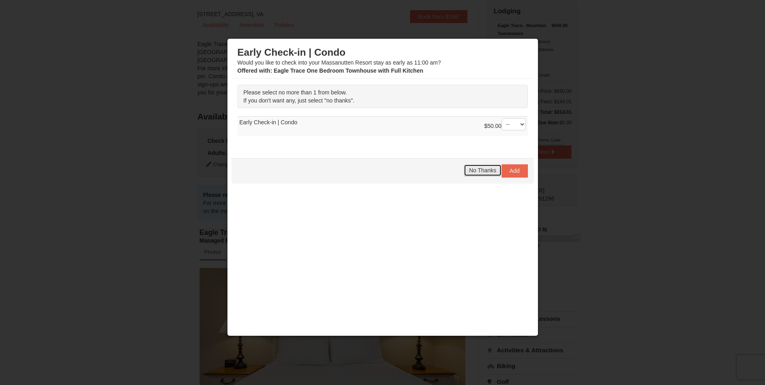
click at [489, 173] on span "No Thanks" at bounding box center [482, 170] width 27 height 6
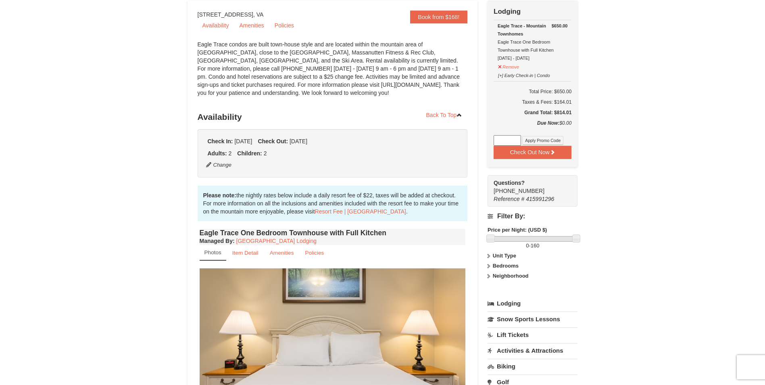
scroll to position [0, 0]
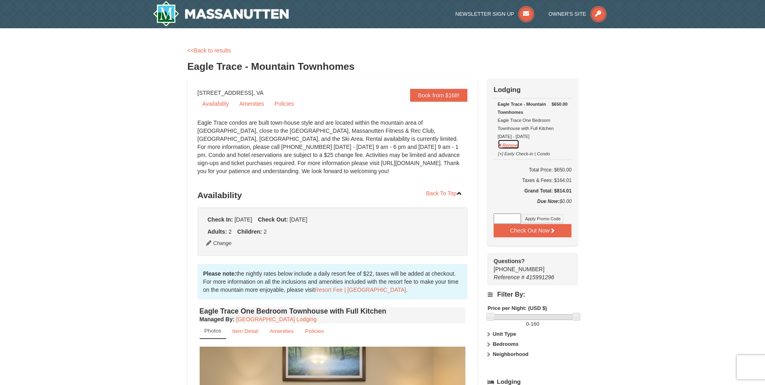
click at [517, 145] on button "Remove" at bounding box center [508, 144] width 22 height 10
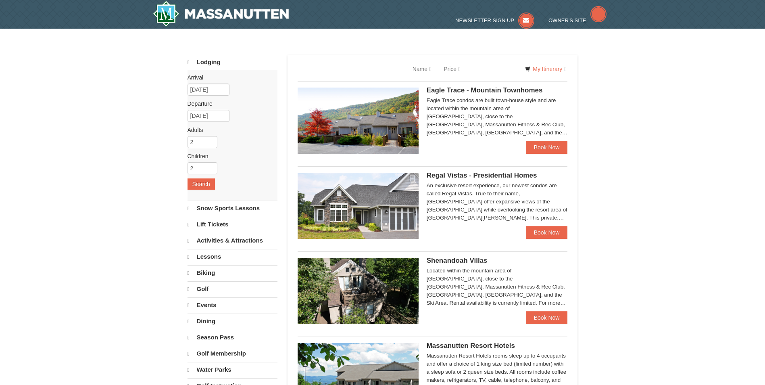
select select "9"
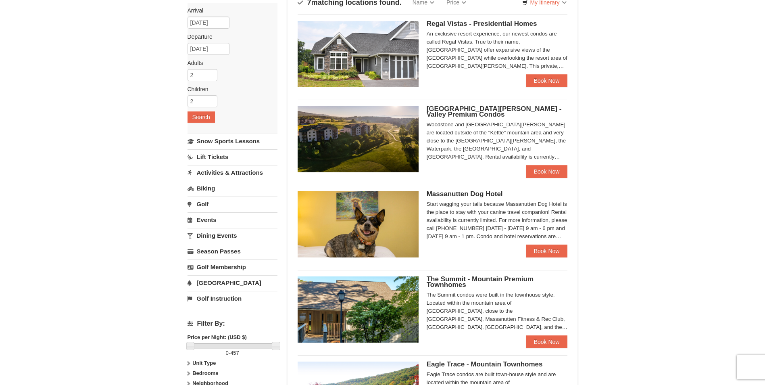
scroll to position [81, 0]
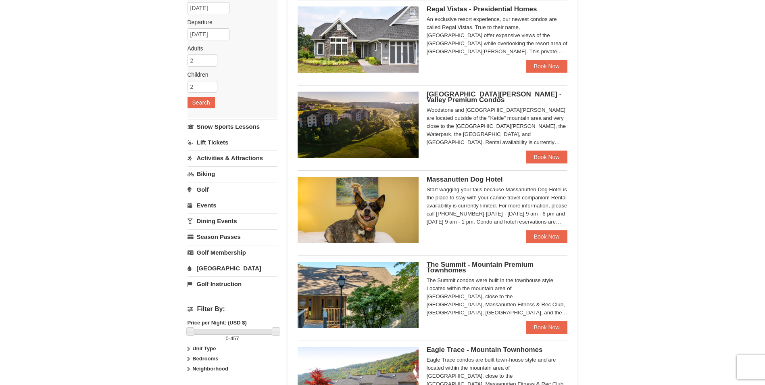
click at [96, 219] on div "× Categories Map List Filter My Itinerary Questions? 1-540-289-9441 Lodging Arr…" at bounding box center [382, 283] width 765 height 670
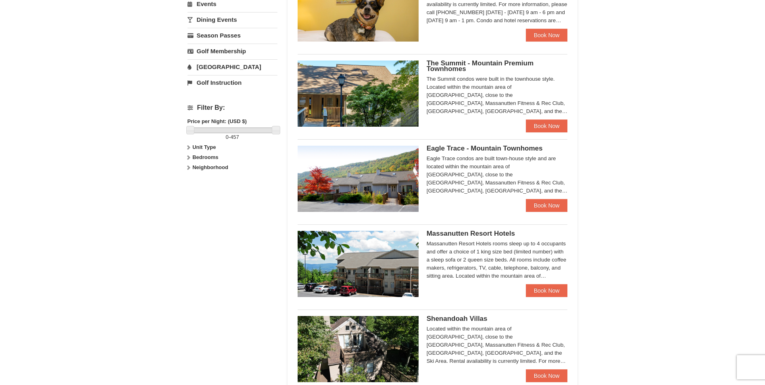
scroll to position [282, 0]
click at [548, 126] on link "Book Now" at bounding box center [547, 125] width 42 height 13
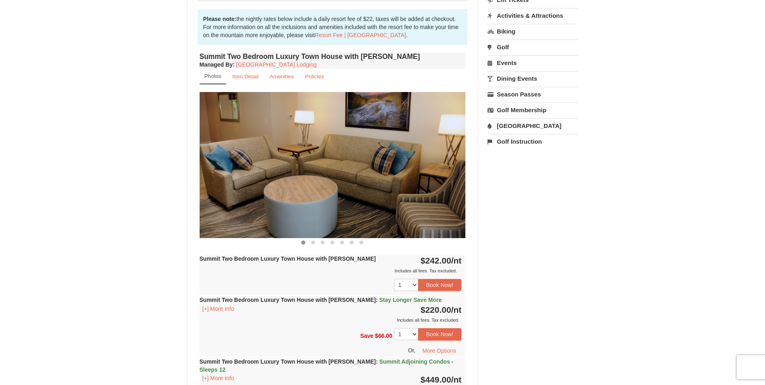
scroll to position [282, 0]
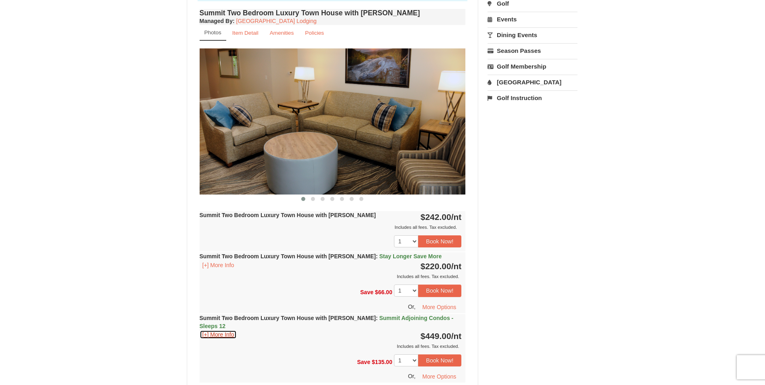
click at [222, 330] on button "[+] More Info" at bounding box center [218, 334] width 37 height 9
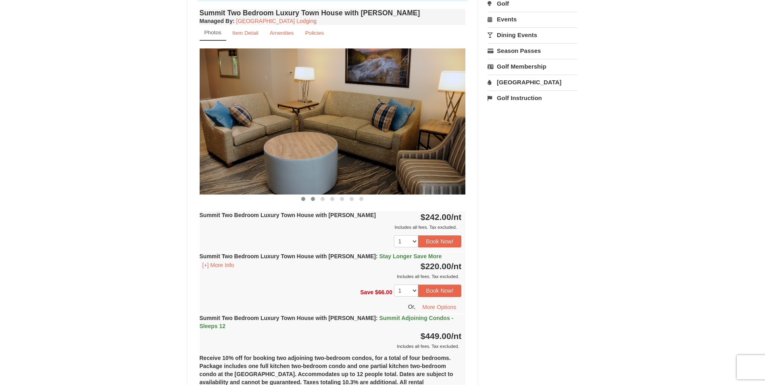
click at [314, 200] on span at bounding box center [313, 199] width 4 height 4
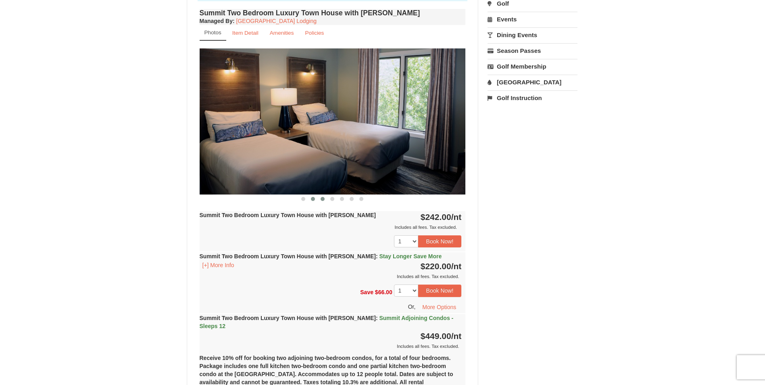
click at [319, 199] on button at bounding box center [323, 199] width 10 height 8
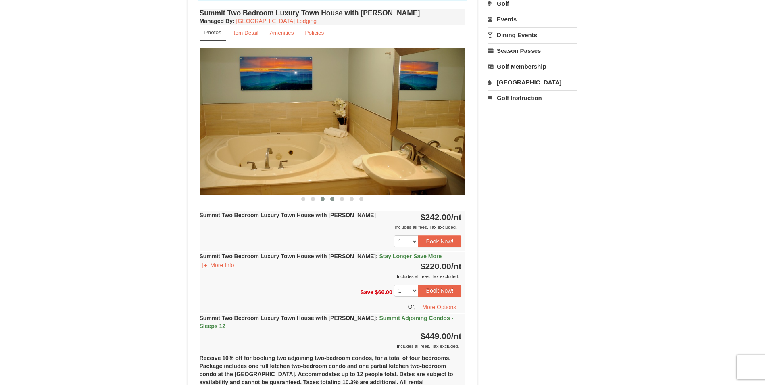
click at [330, 199] on button at bounding box center [332, 199] width 10 height 8
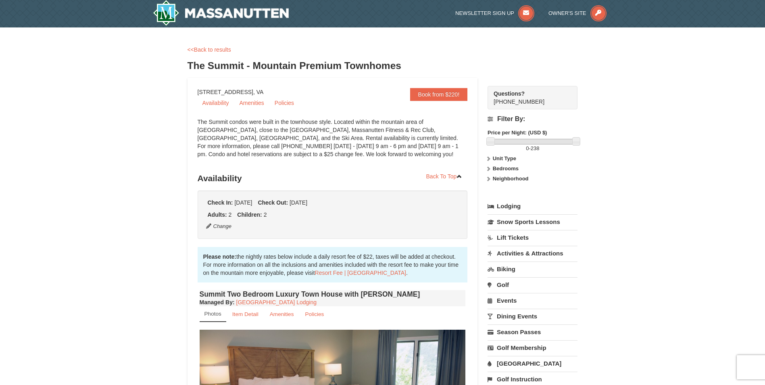
scroll to position [0, 0]
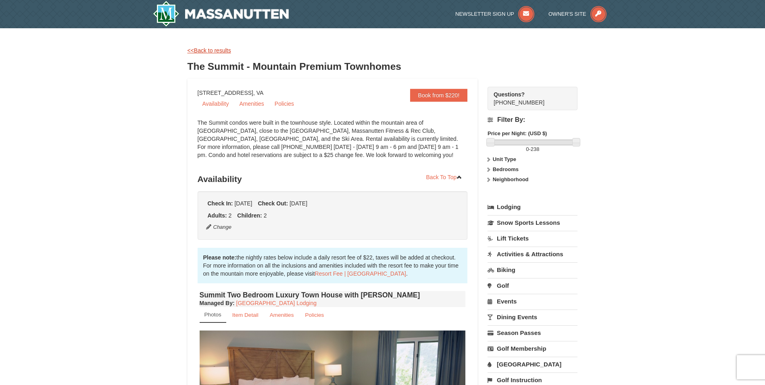
click at [218, 50] on link "<<Back to results" at bounding box center [209, 50] width 44 height 6
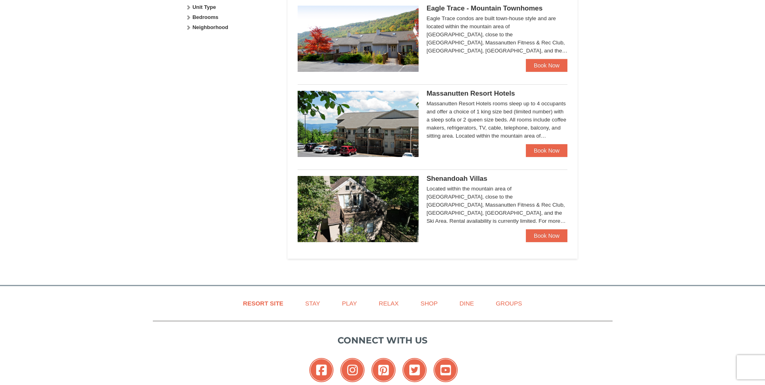
scroll to position [426, 0]
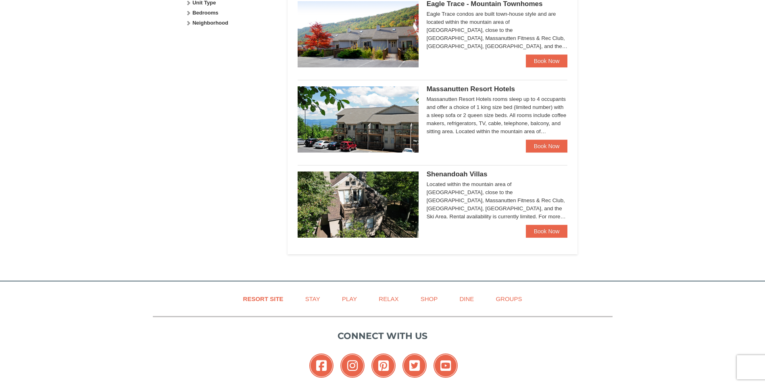
click at [393, 220] on img at bounding box center [357, 204] width 121 height 66
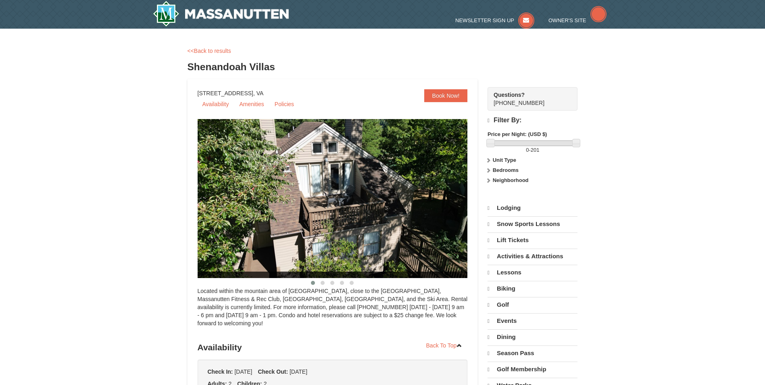
select select "9"
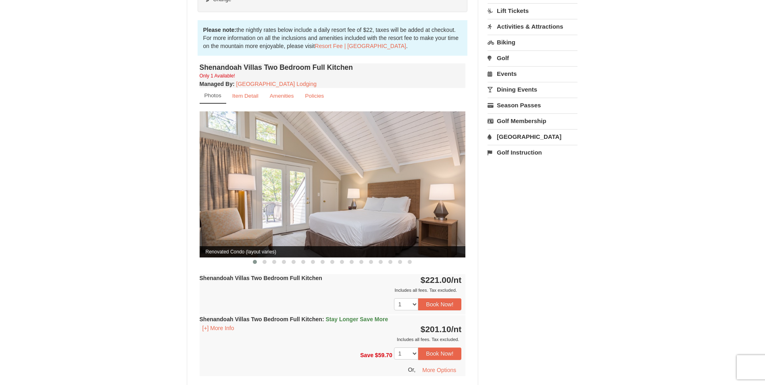
scroll to position [241, 0]
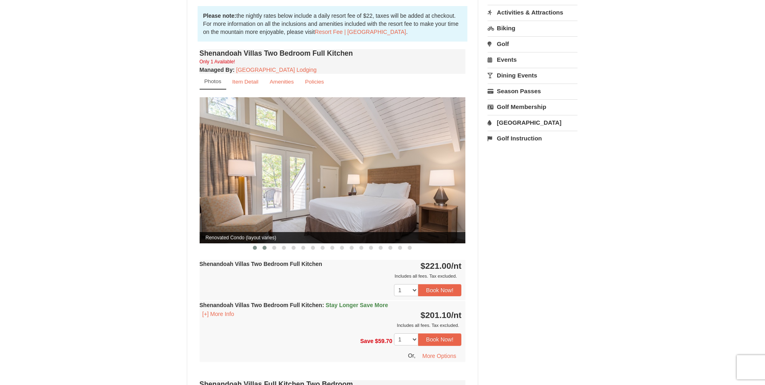
click at [265, 245] on span at bounding box center [264, 247] width 4 height 4
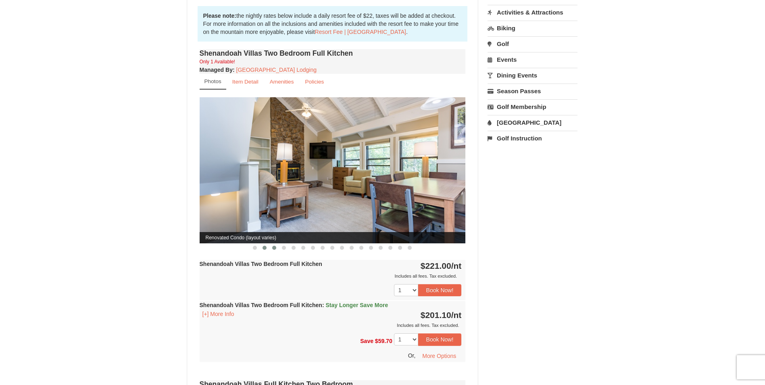
click at [272, 243] on button at bounding box center [274, 247] width 10 height 8
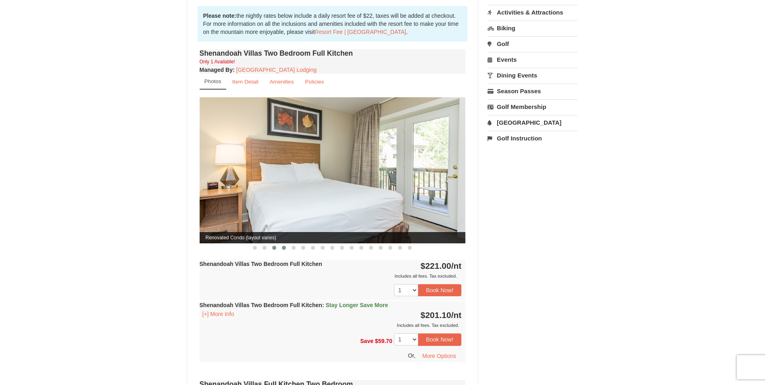
click at [280, 243] on button at bounding box center [284, 247] width 10 height 8
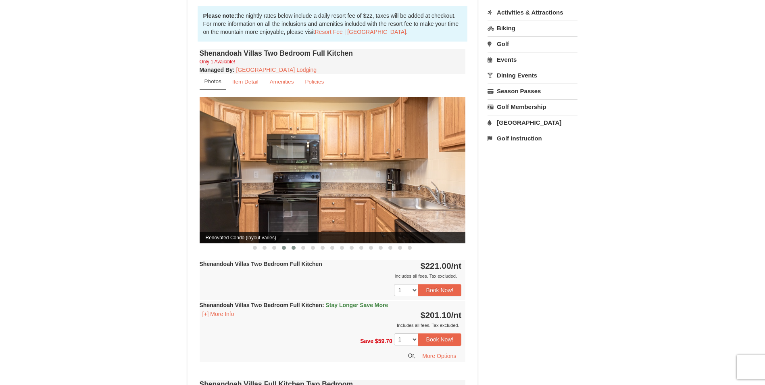
click at [291, 243] on button at bounding box center [294, 247] width 10 height 8
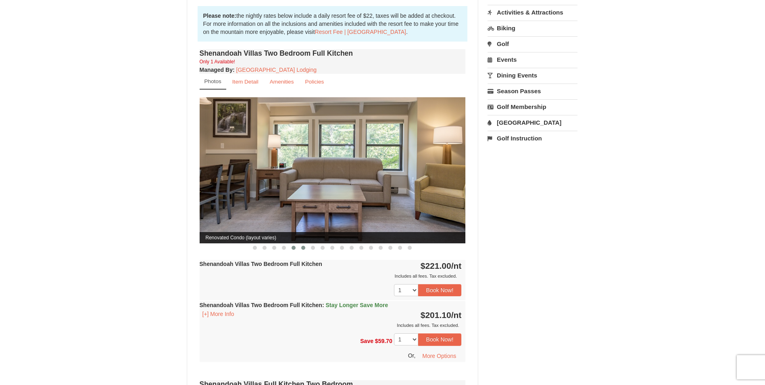
click at [300, 243] on button at bounding box center [303, 247] width 10 height 8
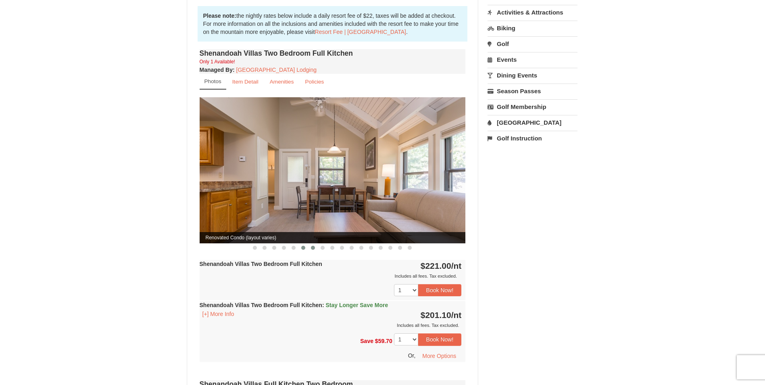
click at [311, 245] on span at bounding box center [313, 247] width 4 height 4
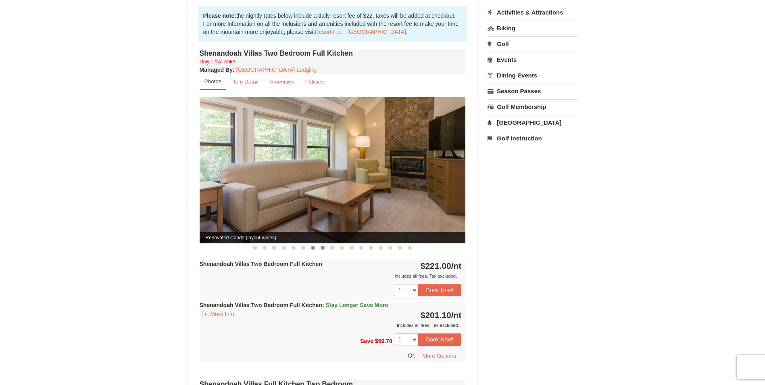
click at [319, 243] on button at bounding box center [323, 247] width 10 height 8
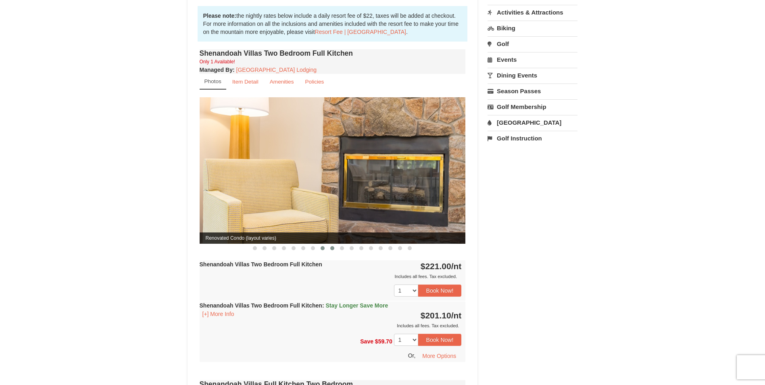
click at [333, 246] on span at bounding box center [332, 248] width 4 height 4
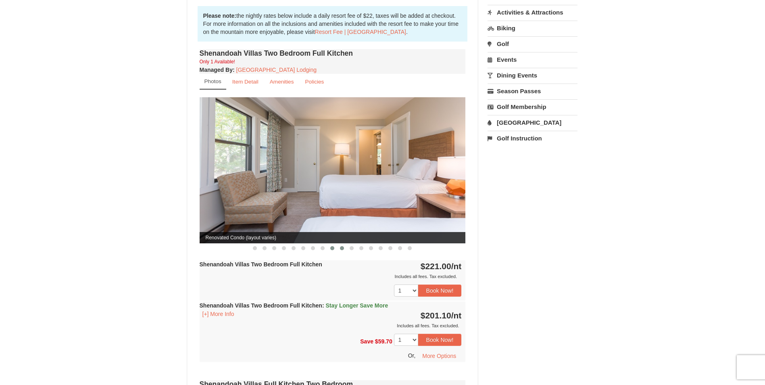
click at [339, 244] on button at bounding box center [342, 248] width 10 height 8
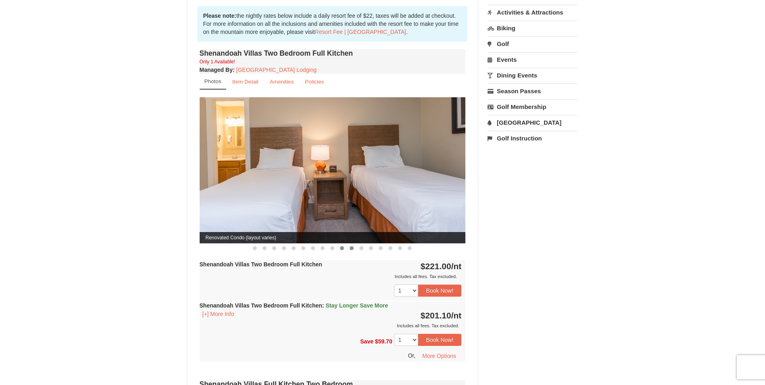
click at [348, 244] on button at bounding box center [352, 248] width 10 height 8
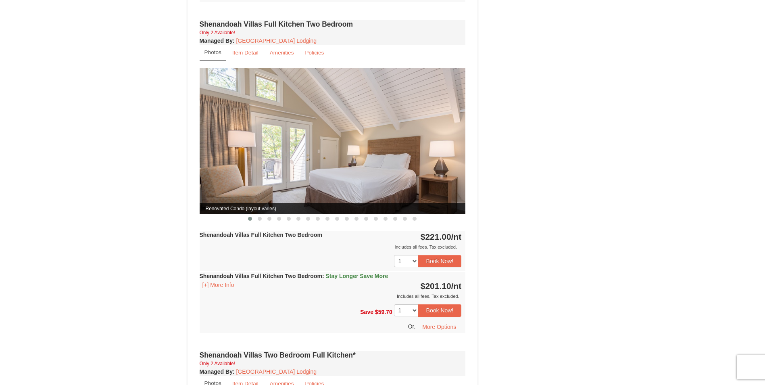
scroll to position [604, 0]
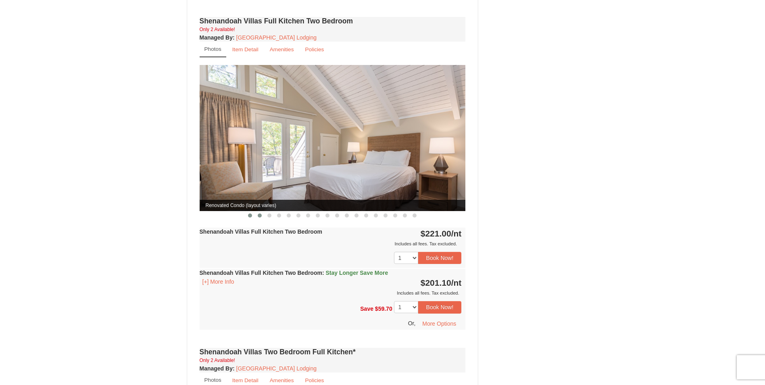
click at [261, 213] on span at bounding box center [260, 215] width 4 height 4
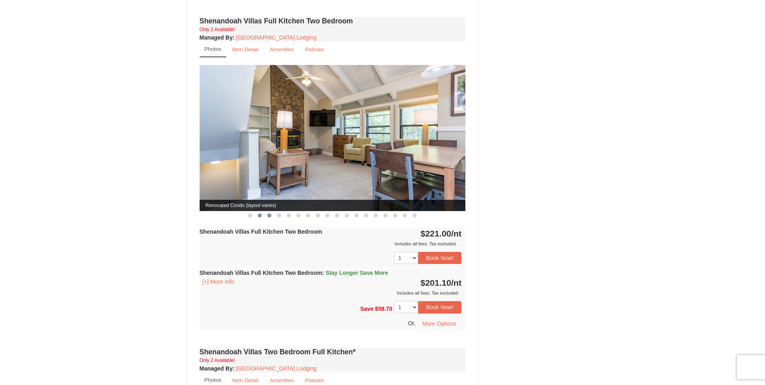
click at [268, 213] on span at bounding box center [269, 215] width 4 height 4
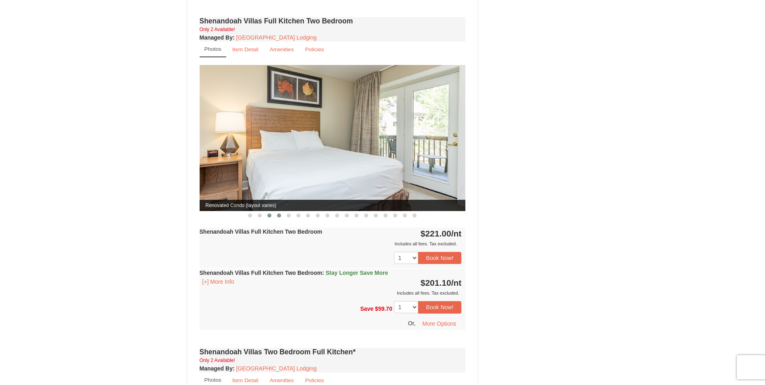
click at [277, 211] on button at bounding box center [279, 215] width 10 height 8
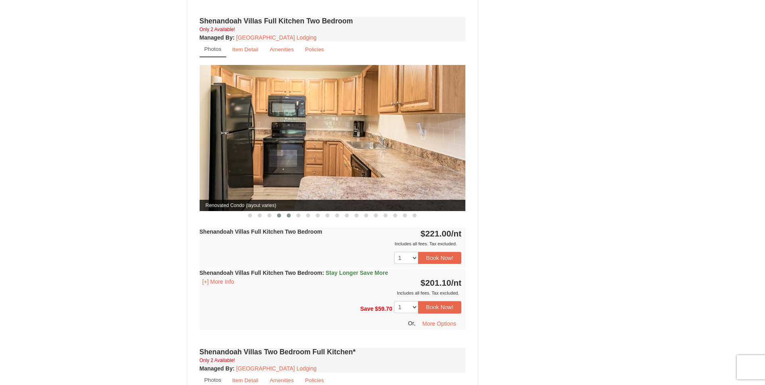
click at [290, 211] on button at bounding box center [289, 215] width 10 height 8
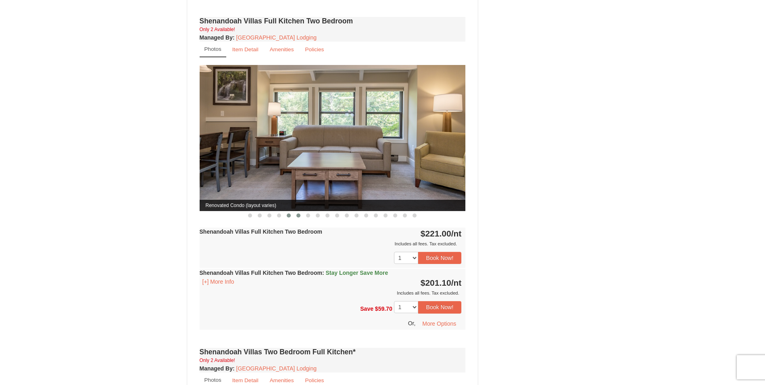
click at [298, 213] on span at bounding box center [298, 215] width 4 height 4
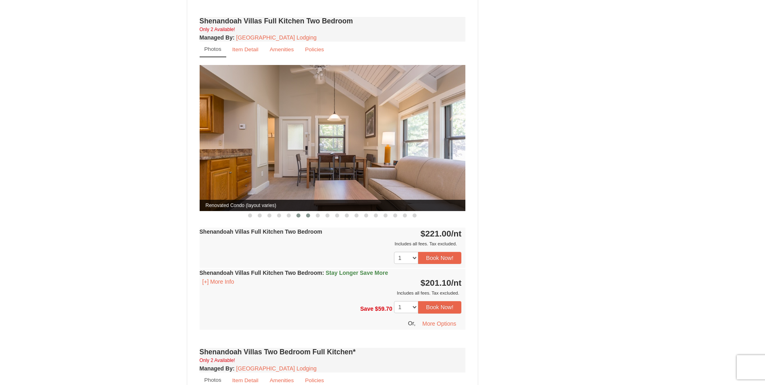
click at [304, 211] on button at bounding box center [308, 215] width 10 height 8
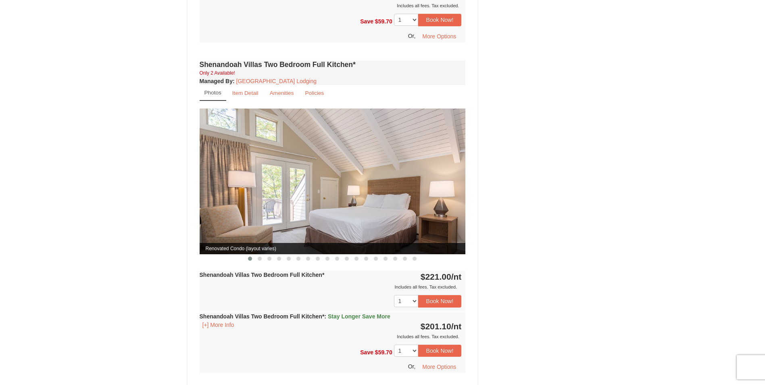
scroll to position [927, 0]
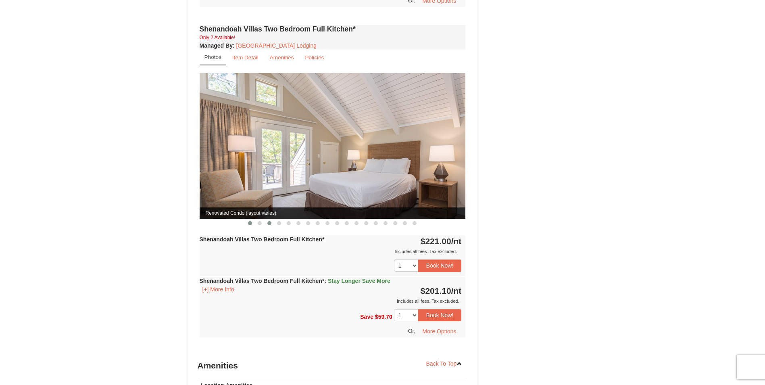
click at [268, 221] on span at bounding box center [269, 223] width 4 height 4
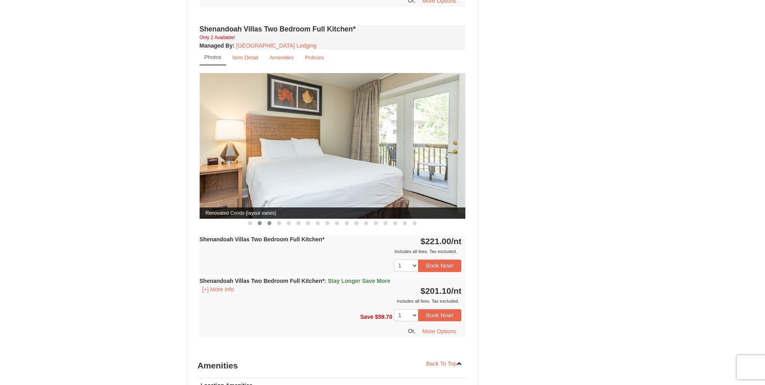
click at [260, 221] on span at bounding box center [260, 223] width 4 height 4
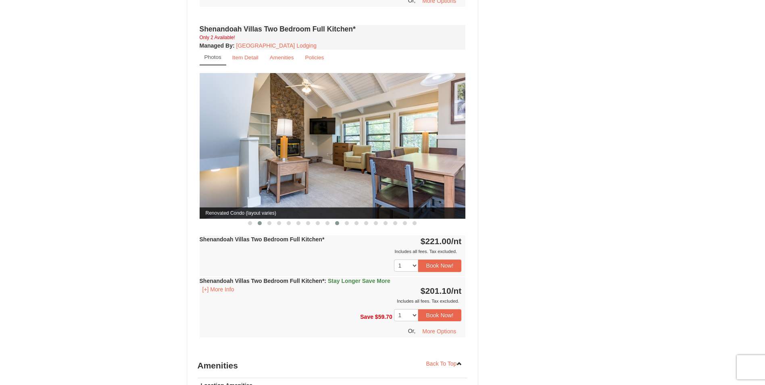
click at [338, 221] on span at bounding box center [337, 223] width 4 height 4
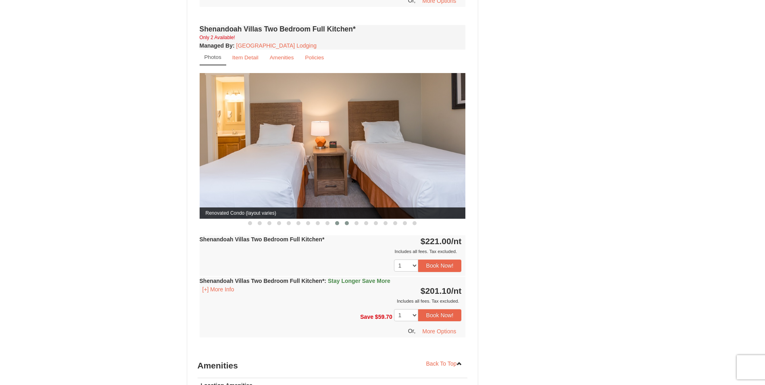
click at [349, 219] on button at bounding box center [347, 223] width 10 height 8
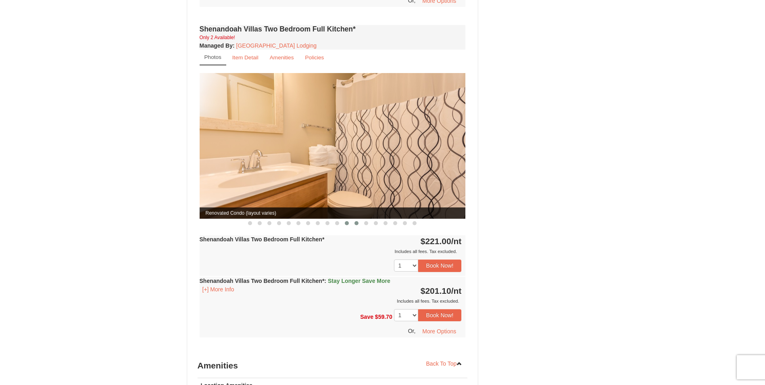
click at [355, 221] on span at bounding box center [356, 223] width 4 height 4
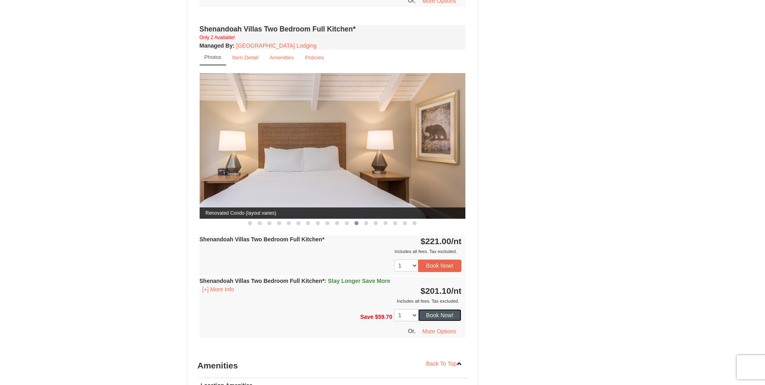
click at [454, 309] on button "Book Now!" at bounding box center [440, 315] width 44 height 12
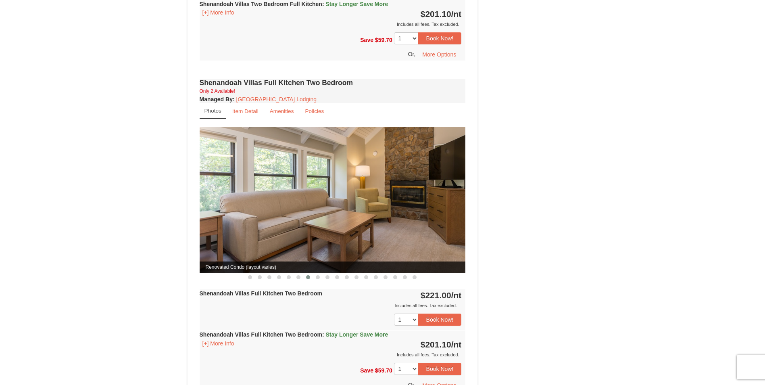
scroll to position [79, 0]
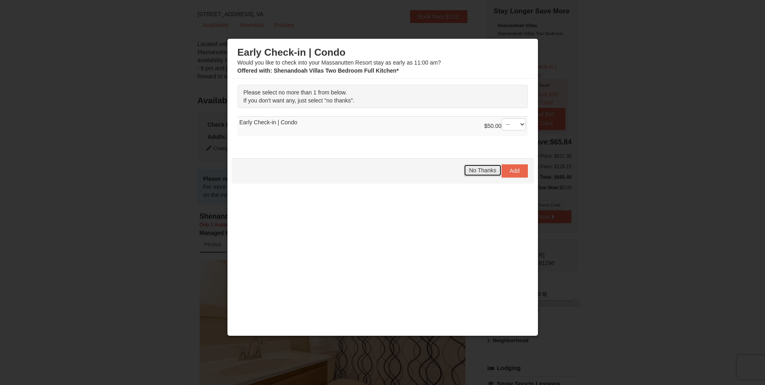
click at [493, 171] on span "No Thanks" at bounding box center [482, 170] width 27 height 6
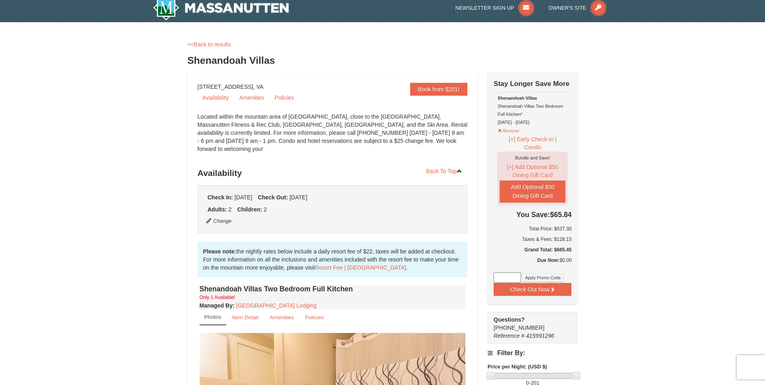
scroll to position [0, 0]
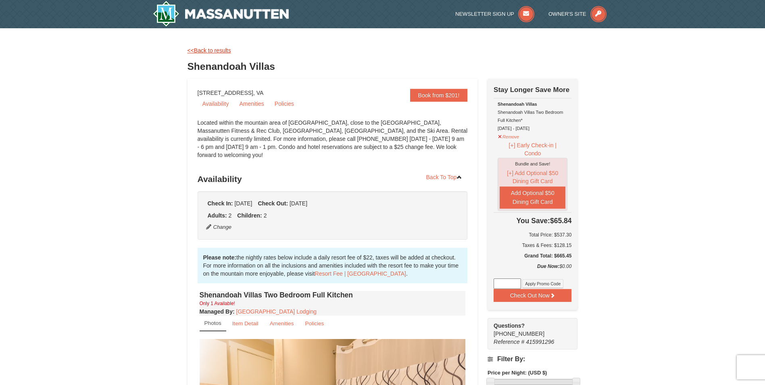
click at [219, 52] on link "<<Back to results" at bounding box center [209, 50] width 44 height 6
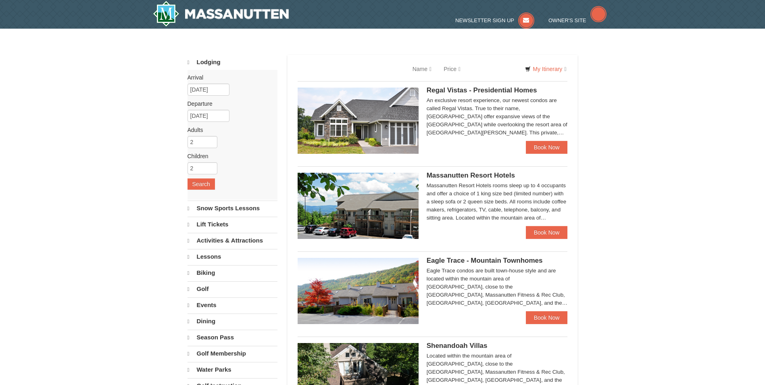
select select "9"
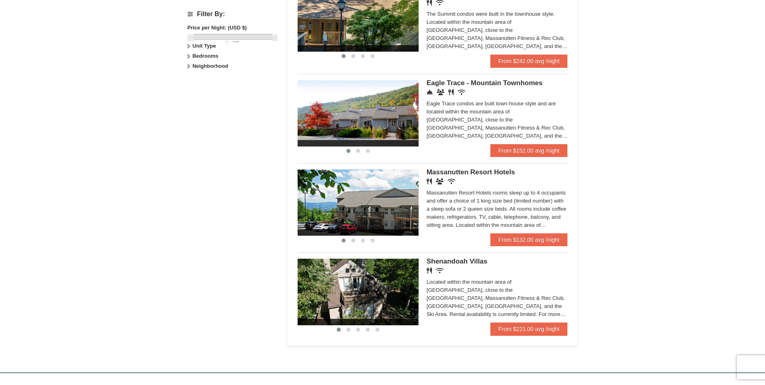
scroll to position [370, 0]
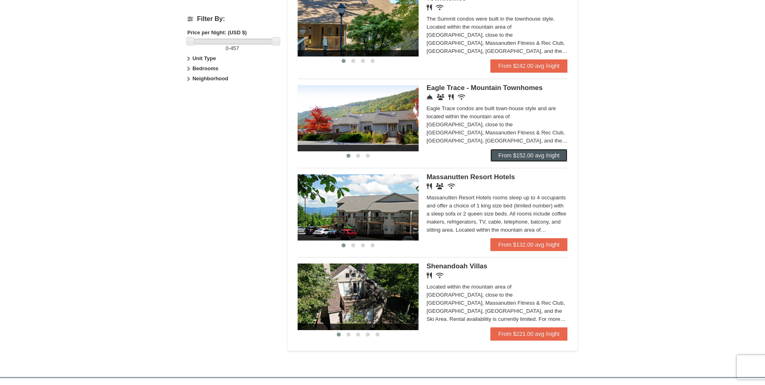
click at [524, 156] on link "From $152.00 avg /night" at bounding box center [528, 155] width 77 height 13
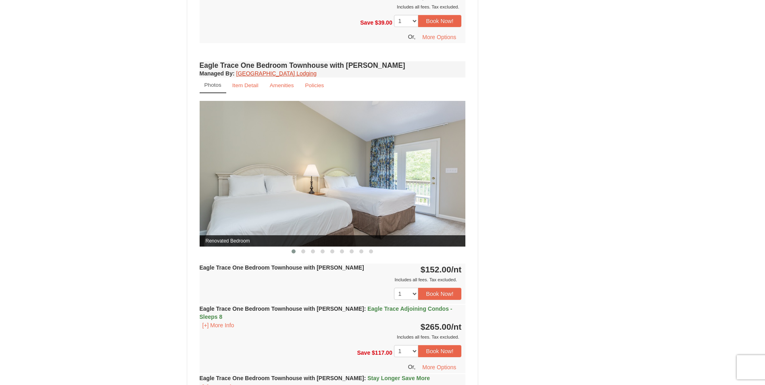
scroll to position [644, 0]
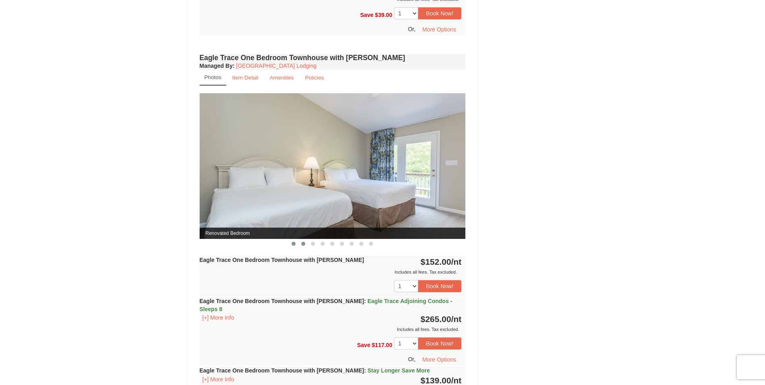
click at [301, 243] on span at bounding box center [303, 243] width 4 height 4
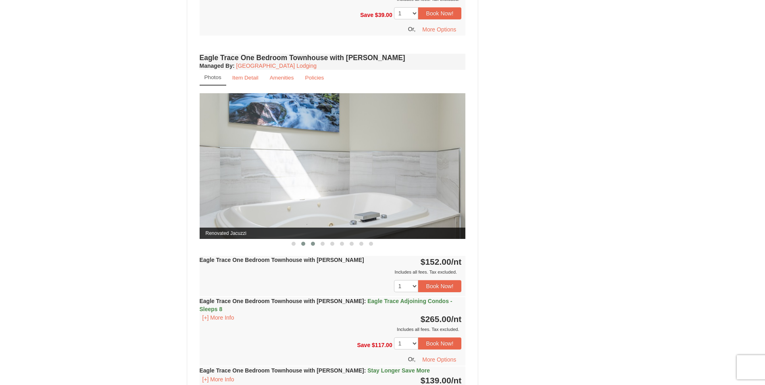
click at [314, 245] on span at bounding box center [313, 243] width 4 height 4
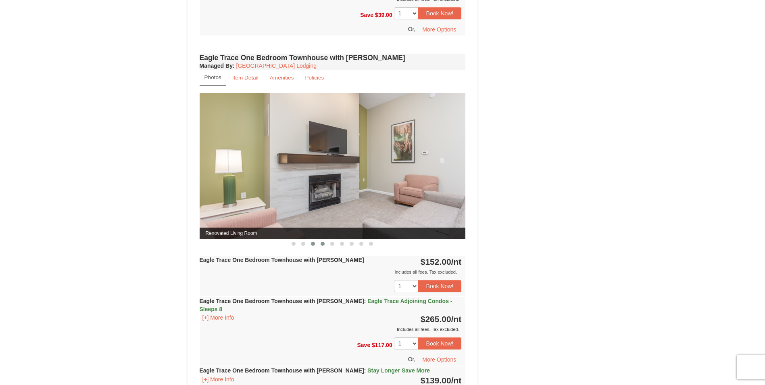
click at [318, 243] on button at bounding box center [323, 243] width 10 height 8
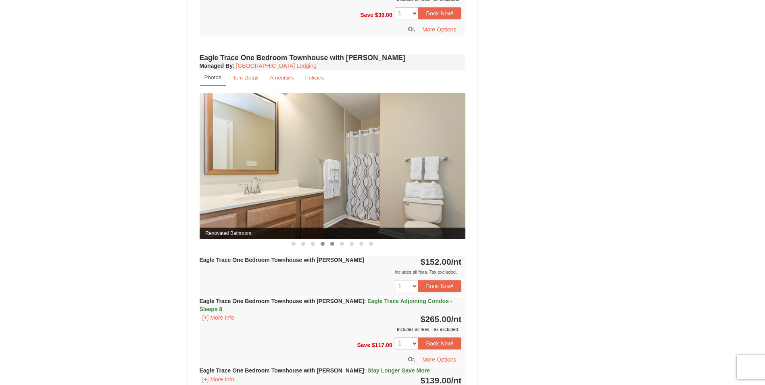
click at [330, 245] on button at bounding box center [332, 243] width 10 height 8
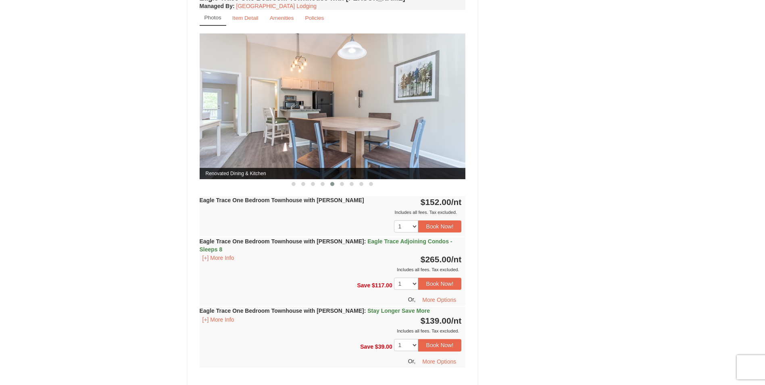
scroll to position [685, 0]
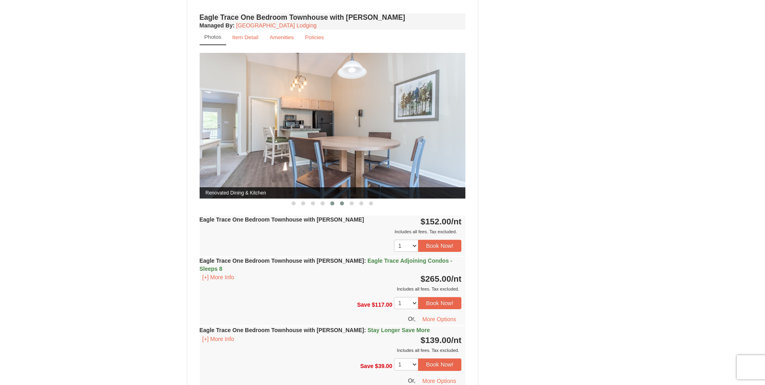
click at [339, 201] on button at bounding box center [342, 203] width 10 height 8
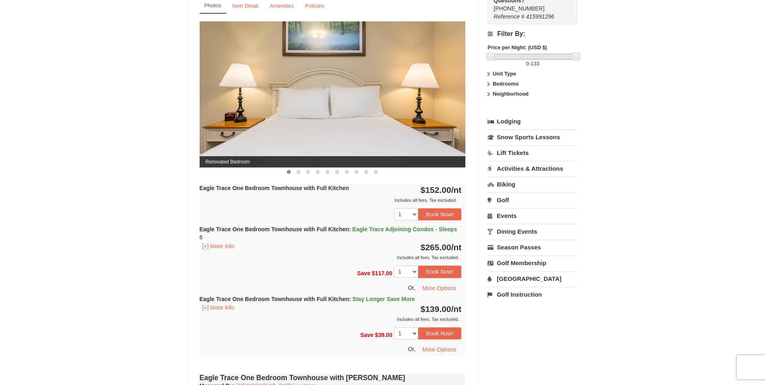
scroll to position [322, 0]
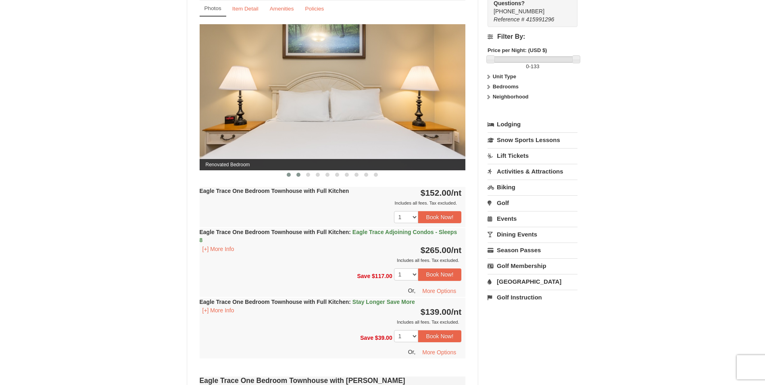
click at [298, 173] on span at bounding box center [298, 175] width 4 height 4
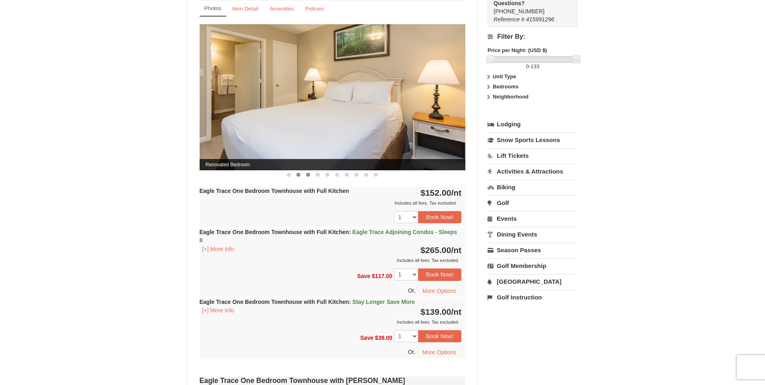
click at [308, 173] on span at bounding box center [308, 175] width 4 height 4
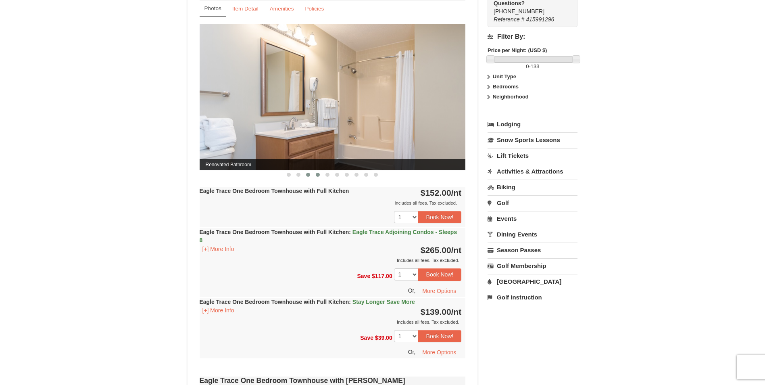
click at [320, 174] on button at bounding box center [318, 174] width 10 height 8
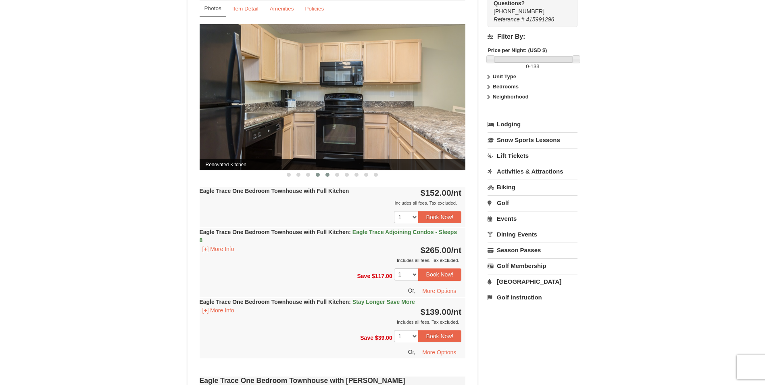
click at [325, 177] on button at bounding box center [327, 174] width 10 height 8
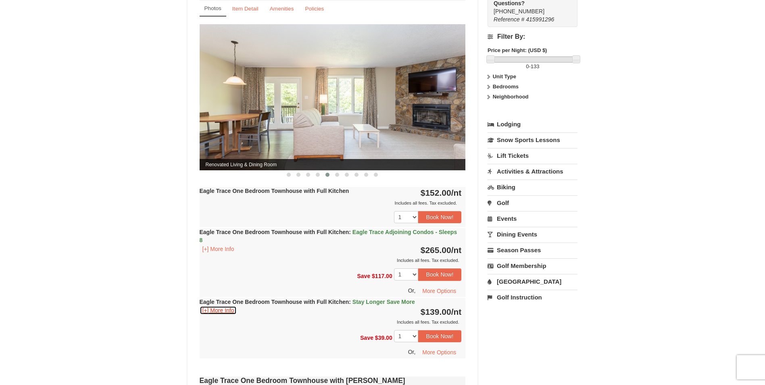
click at [209, 310] on button "[+] More Info" at bounding box center [218, 310] width 37 height 9
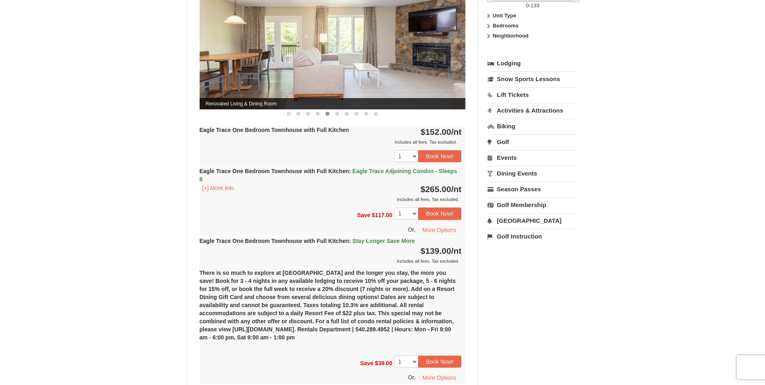
scroll to position [403, 0]
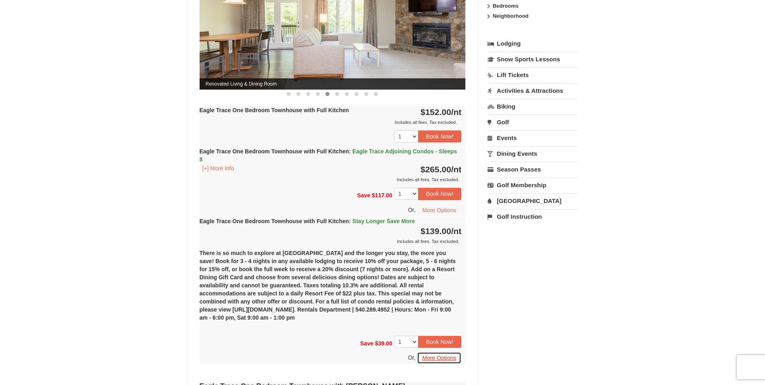
click at [437, 356] on button "More Options" at bounding box center [439, 357] width 44 height 12
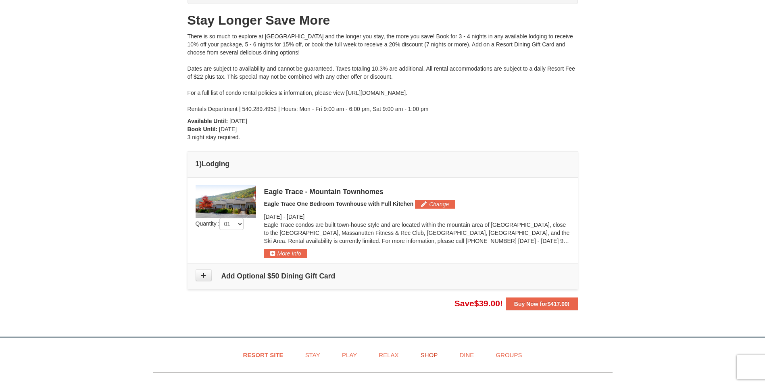
scroll to position [81, 0]
click at [202, 272] on icon at bounding box center [204, 274] width 6 height 6
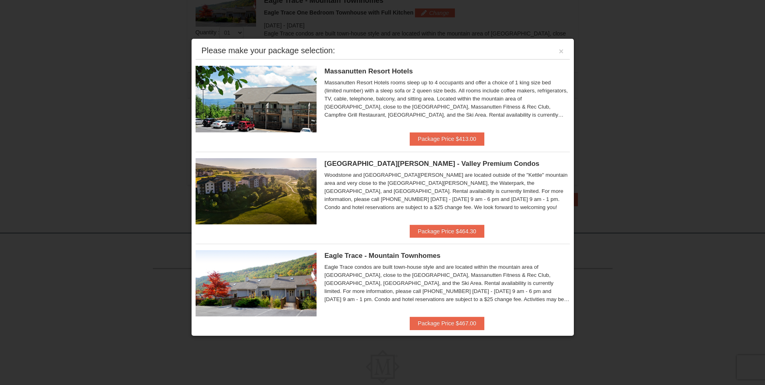
scroll to position [264, 0]
click at [559, 53] on button "×" at bounding box center [561, 51] width 5 height 8
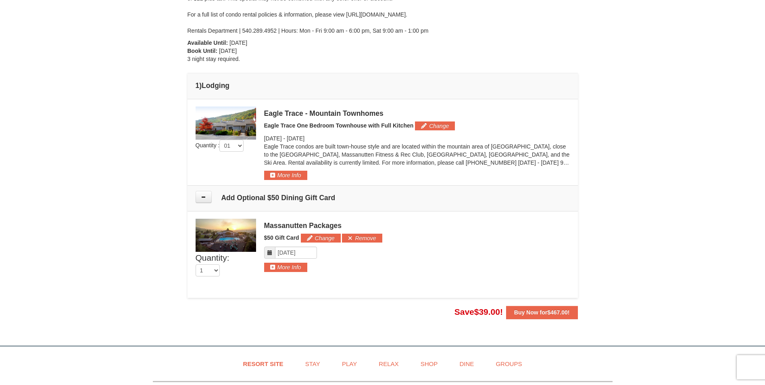
scroll to position [143, 0]
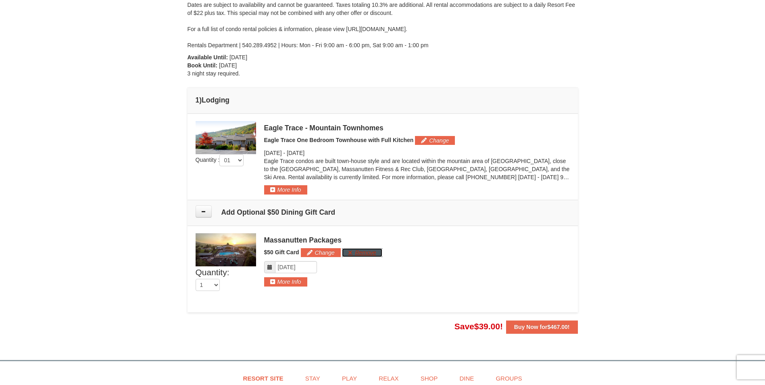
click at [359, 254] on button "Remove" at bounding box center [362, 252] width 40 height 9
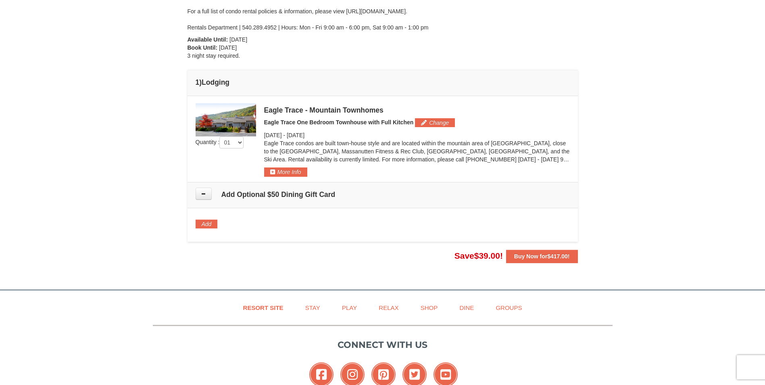
scroll to position [0, 0]
